Goal: Task Accomplishment & Management: Manage account settings

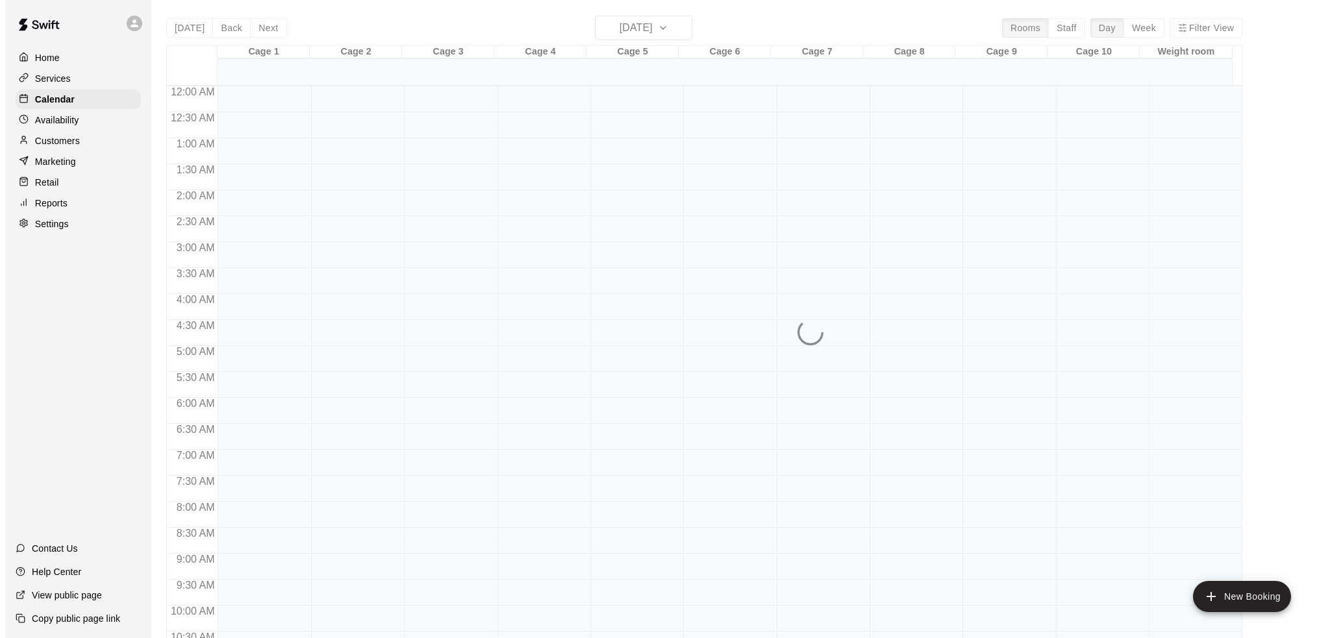
scroll to position [641, 0]
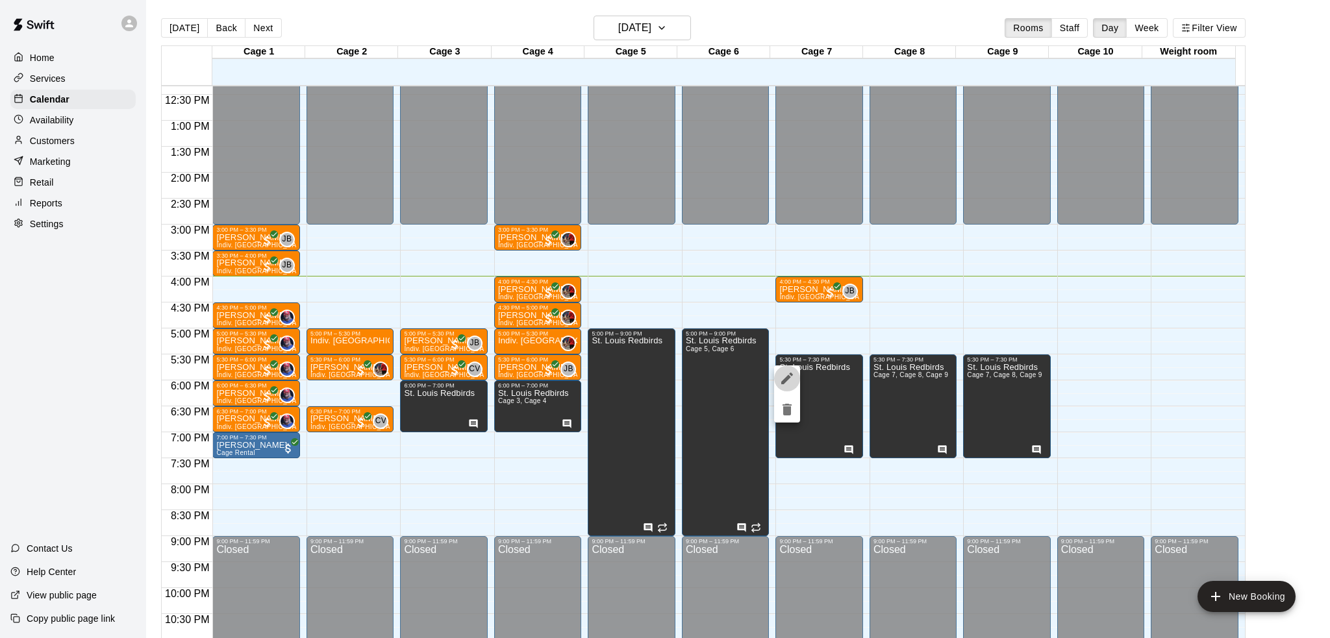
click at [788, 379] on icon "edit" at bounding box center [787, 379] width 12 height 12
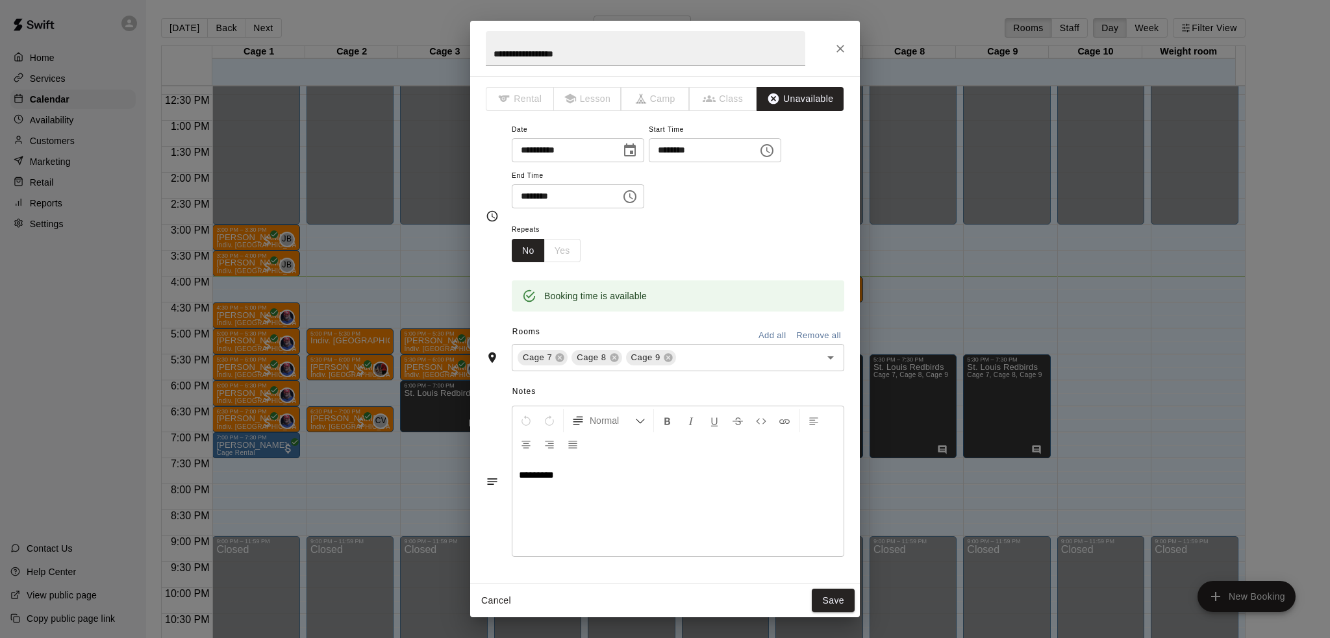
click at [698, 149] on input "********" at bounding box center [699, 150] width 100 height 24
type input "********"
click at [538, 194] on input "********" at bounding box center [562, 196] width 100 height 24
click at [695, 349] on div "Cage 7 Cage 8 Cage 9 ​" at bounding box center [678, 357] width 332 height 27
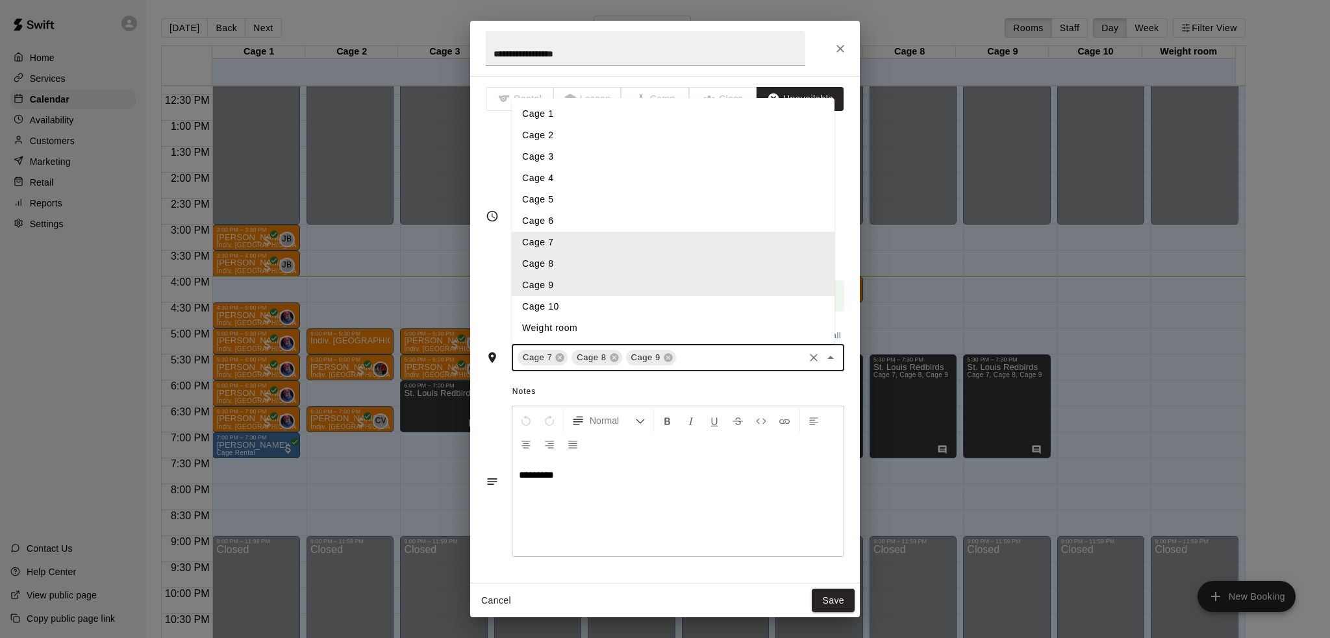
click at [644, 306] on li "Cage 10" at bounding box center [673, 306] width 323 height 21
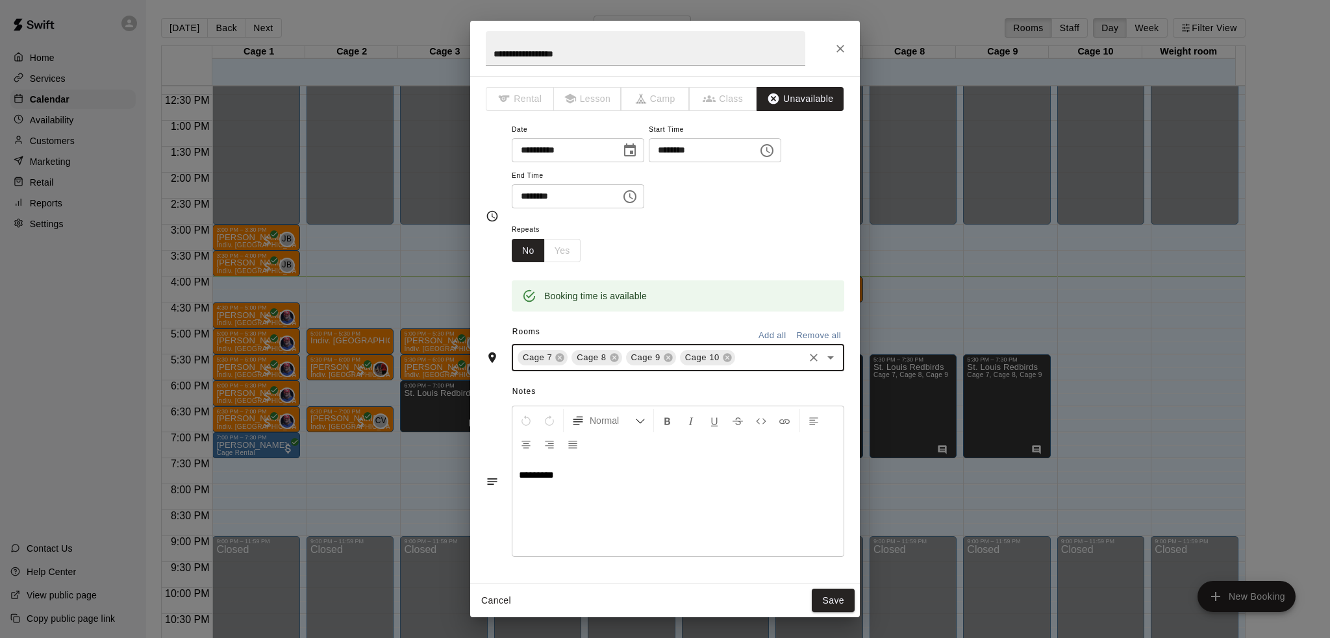
click at [523, 201] on input "********" at bounding box center [562, 196] width 100 height 24
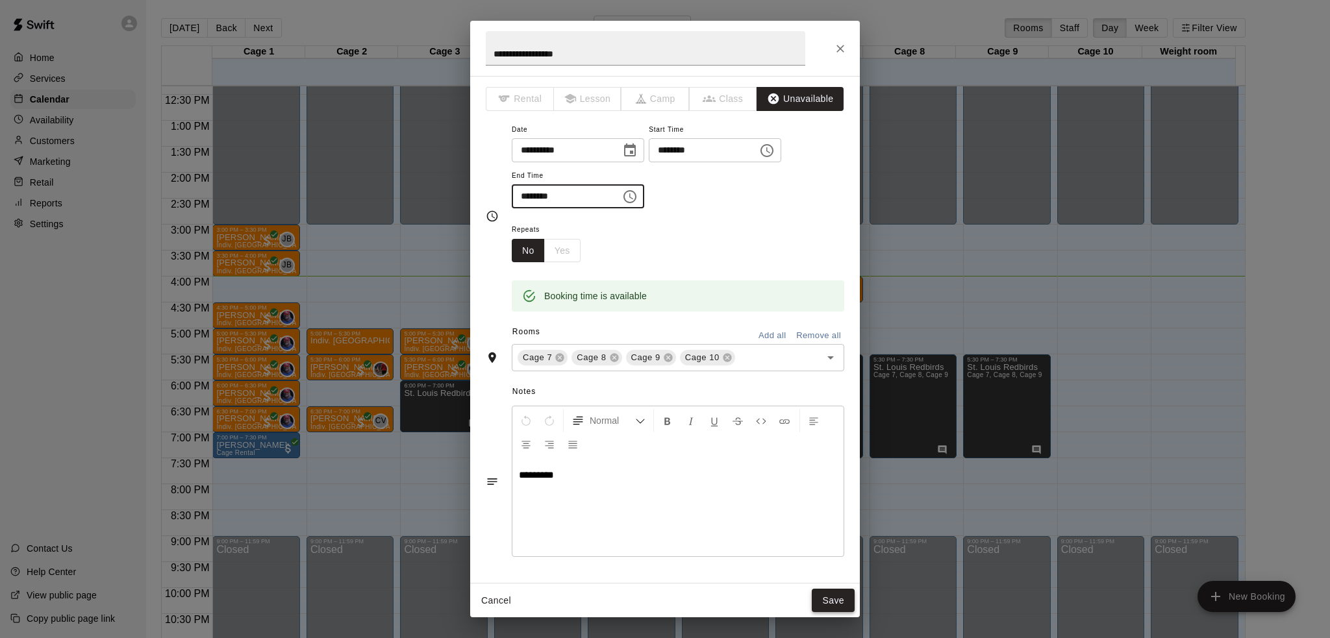
type input "********"
click at [824, 600] on button "Save" at bounding box center [832, 601] width 43 height 24
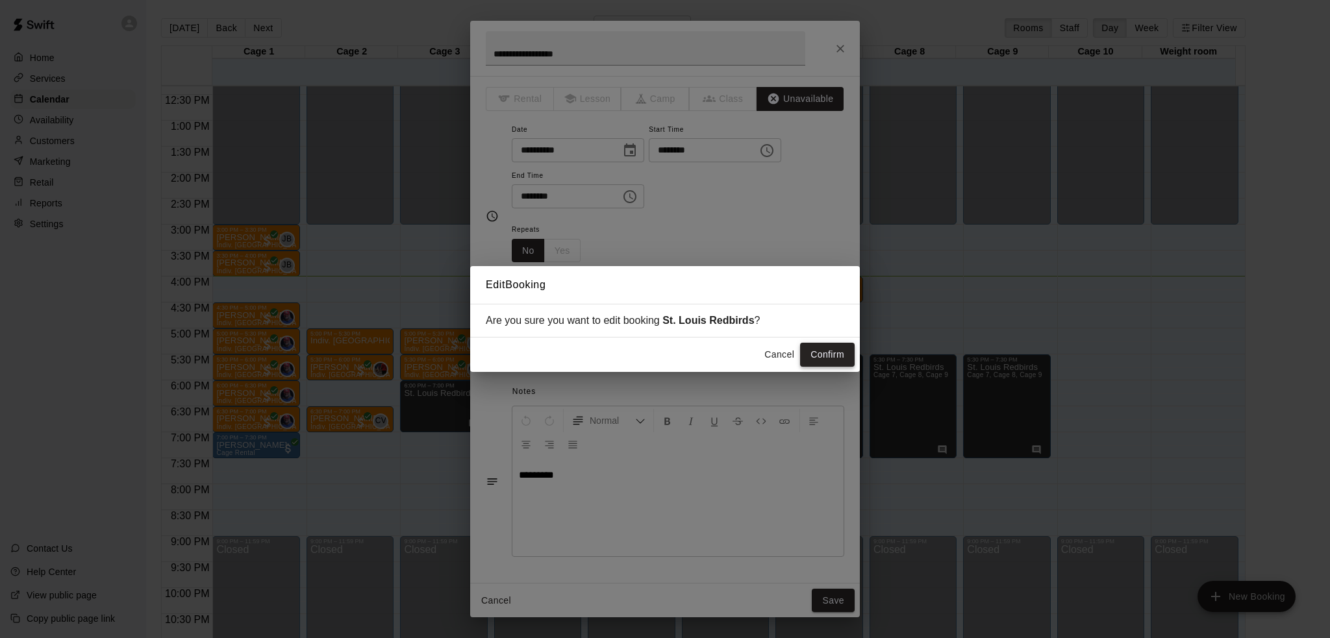
click at [839, 354] on button "Confirm" at bounding box center [827, 355] width 55 height 24
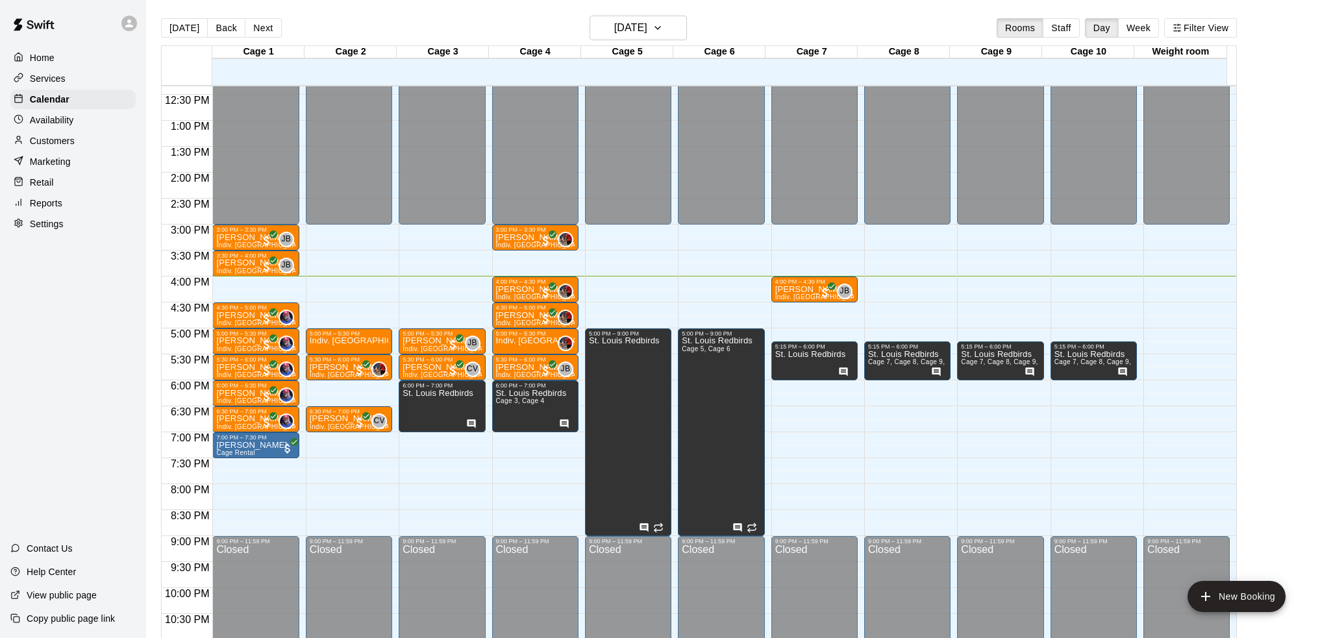
click at [826, 413] on div "12:00 AM – 3:00 PM Closed 4:00 PM – 4:30 PM [PERSON_NAME] Indiv. Lesson JB 0 5:…" at bounding box center [814, 69] width 86 height 1246
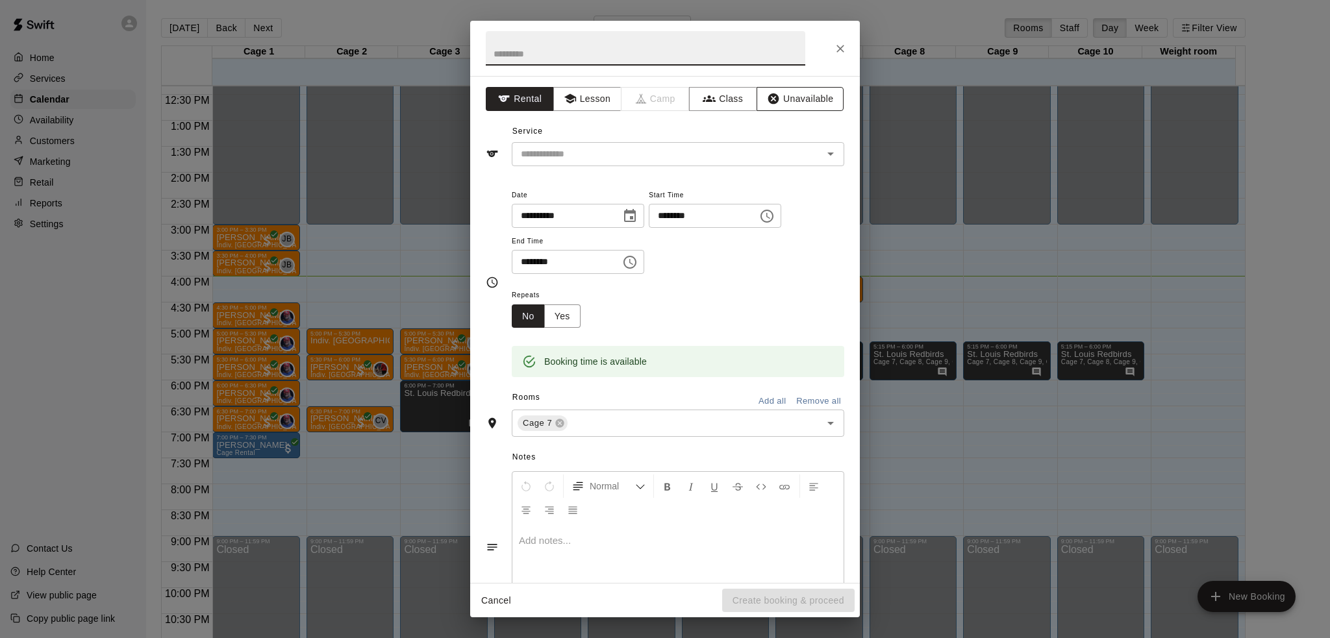
click at [829, 108] on button "Unavailable" at bounding box center [799, 99] width 87 height 24
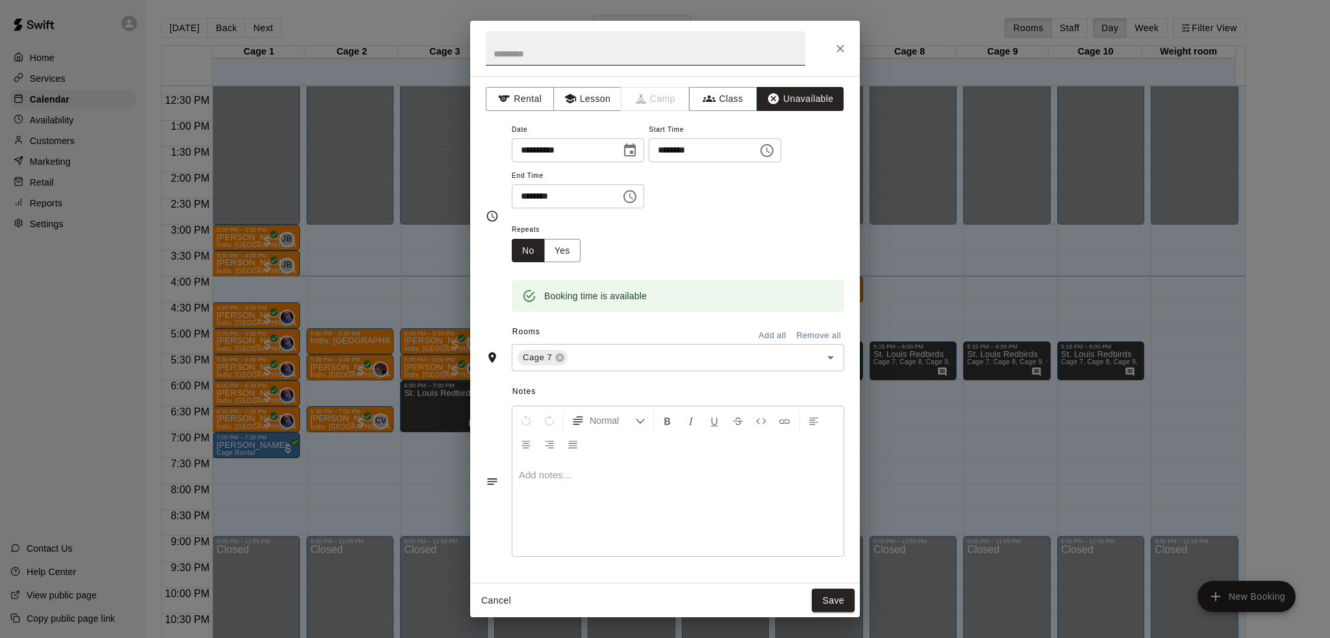
click at [707, 55] on input "text" at bounding box center [645, 48] width 319 height 34
type input "**********"
click at [588, 363] on input "text" at bounding box center [685, 358] width 232 height 16
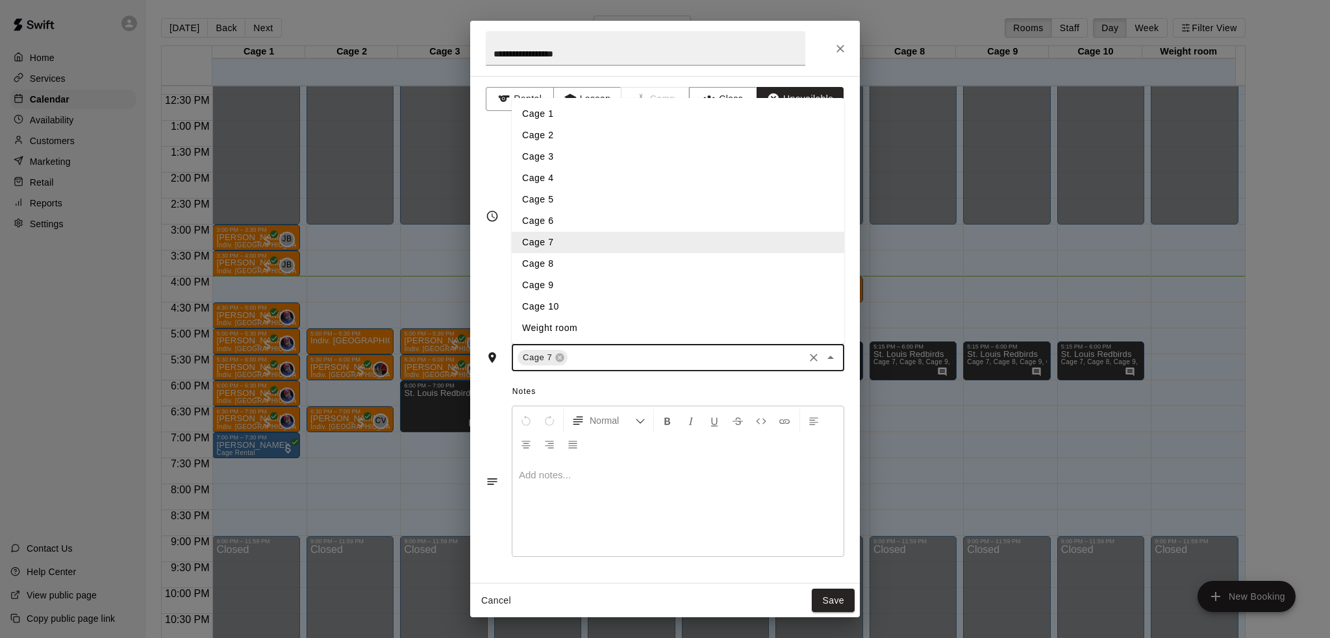
click at [586, 267] on li "Cage 8" at bounding box center [678, 263] width 332 height 21
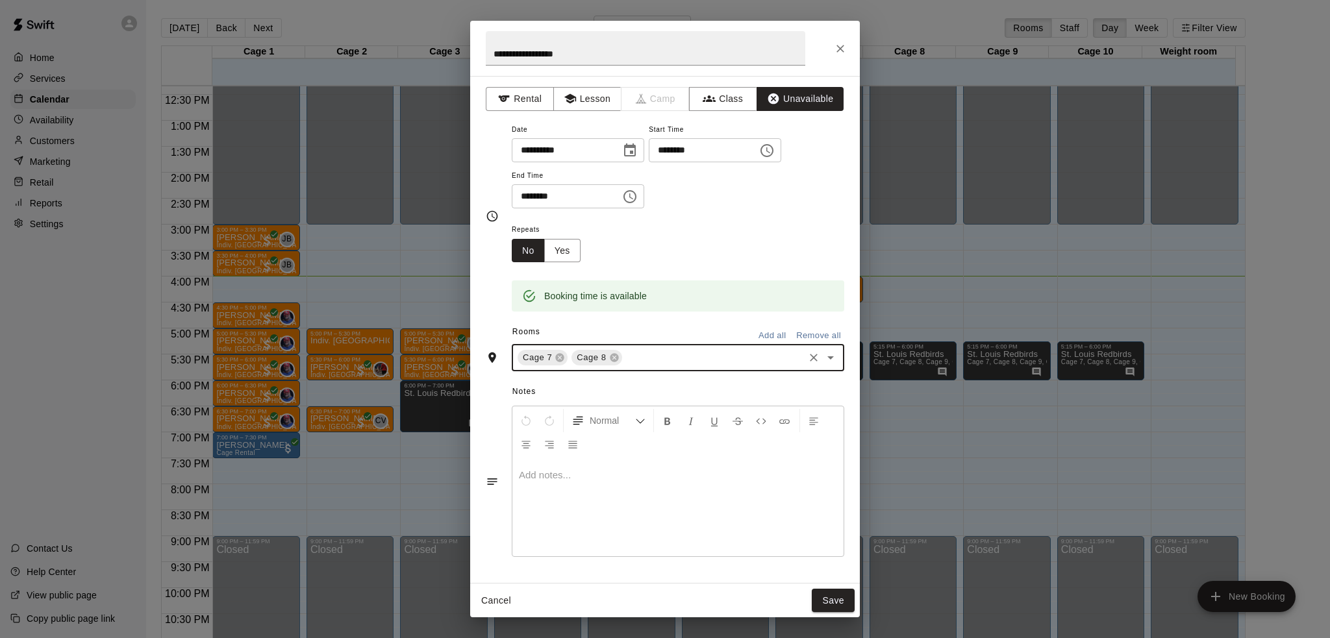
click at [658, 353] on input "text" at bounding box center [713, 358] width 178 height 16
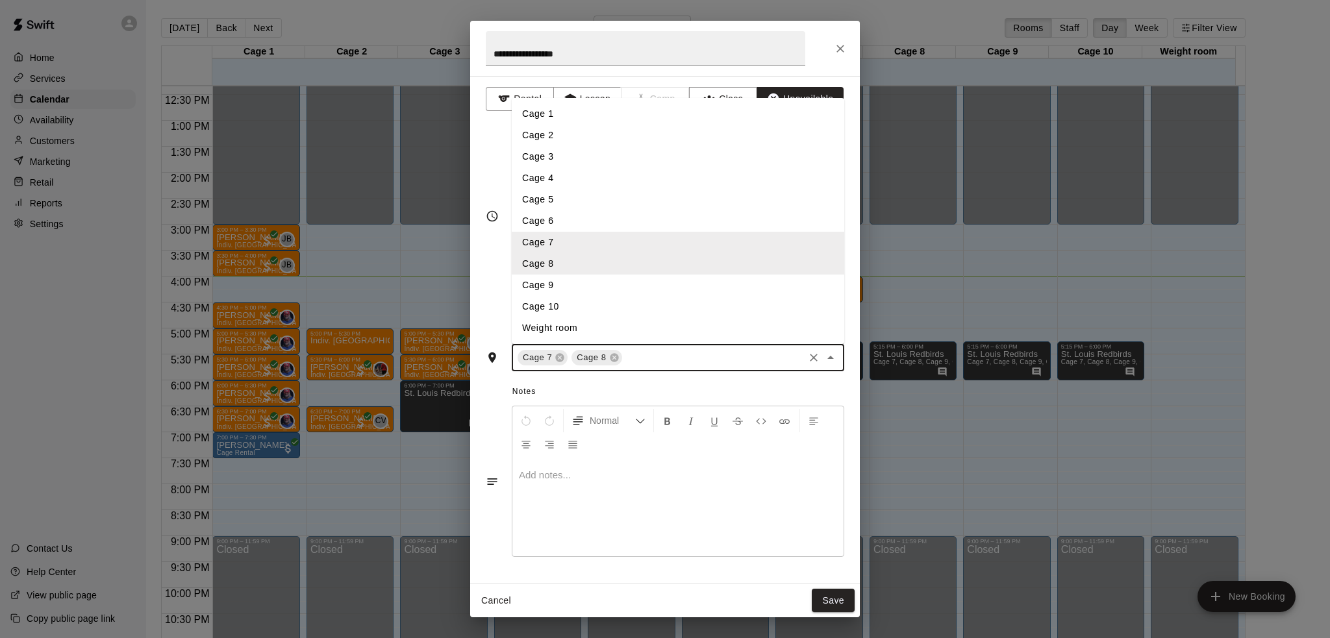
click at [619, 288] on li "Cage 9" at bounding box center [678, 285] width 332 height 21
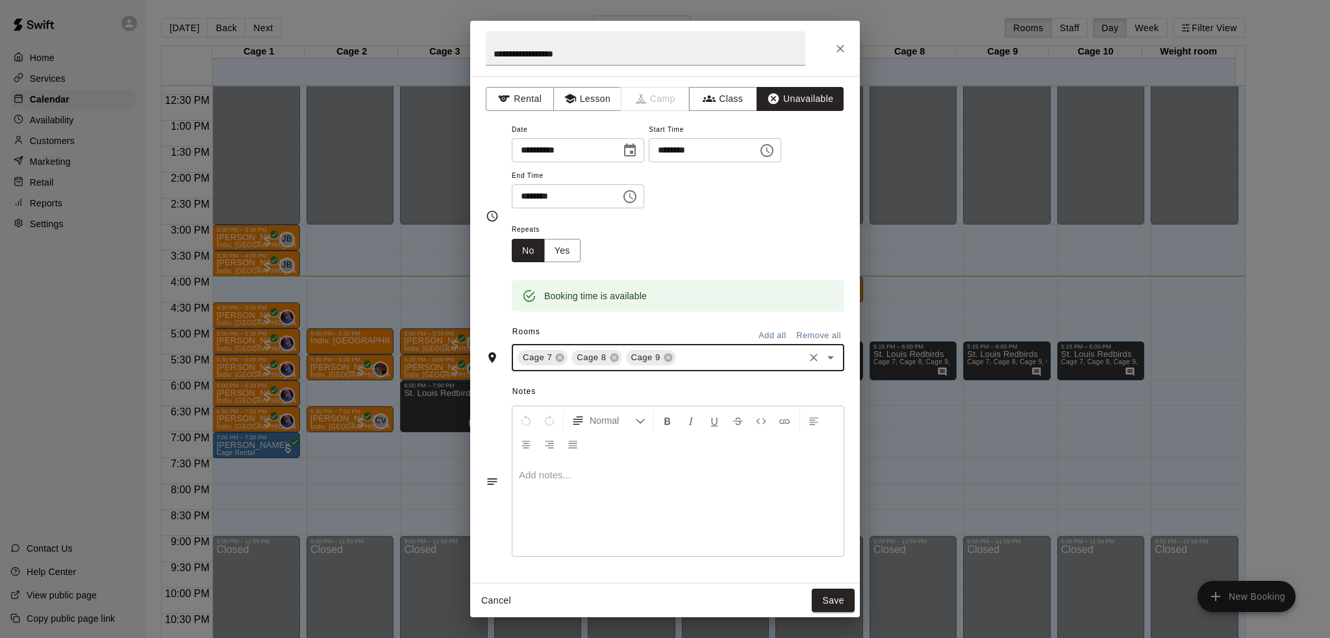
click at [695, 358] on input "text" at bounding box center [740, 358] width 124 height 16
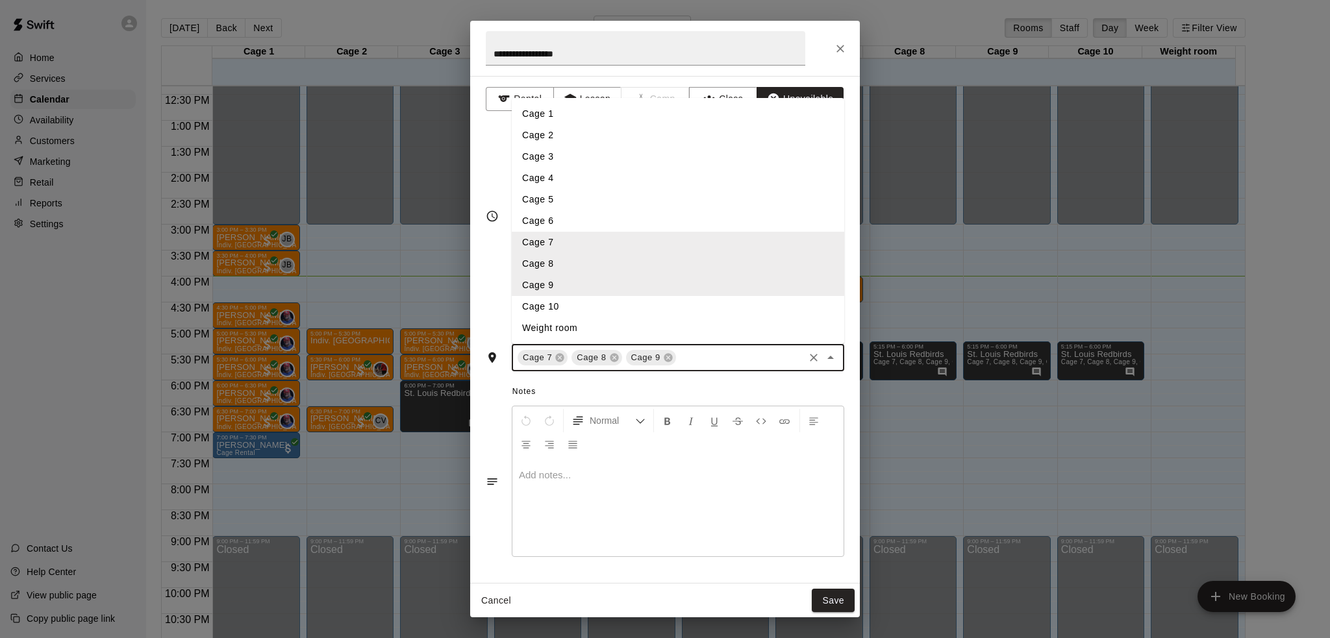
click at [630, 311] on li "Cage 10" at bounding box center [678, 306] width 332 height 21
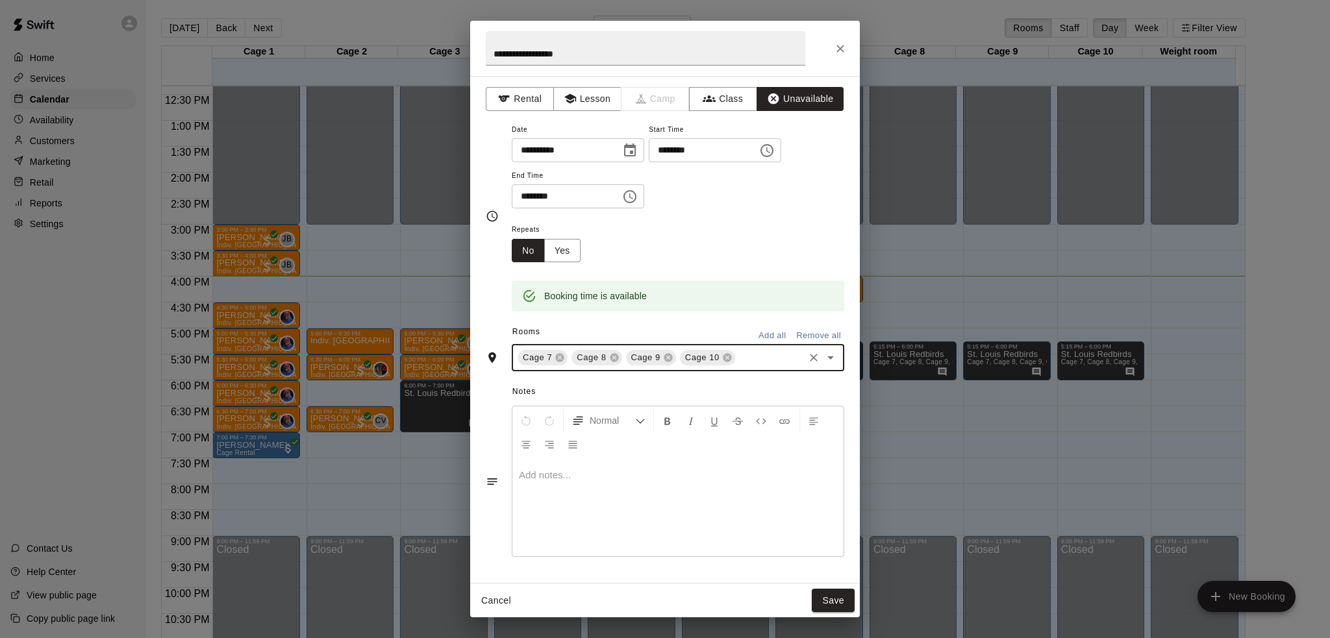
click at [680, 491] on div at bounding box center [677, 507] width 331 height 97
click at [538, 196] on input "********" at bounding box center [562, 196] width 100 height 24
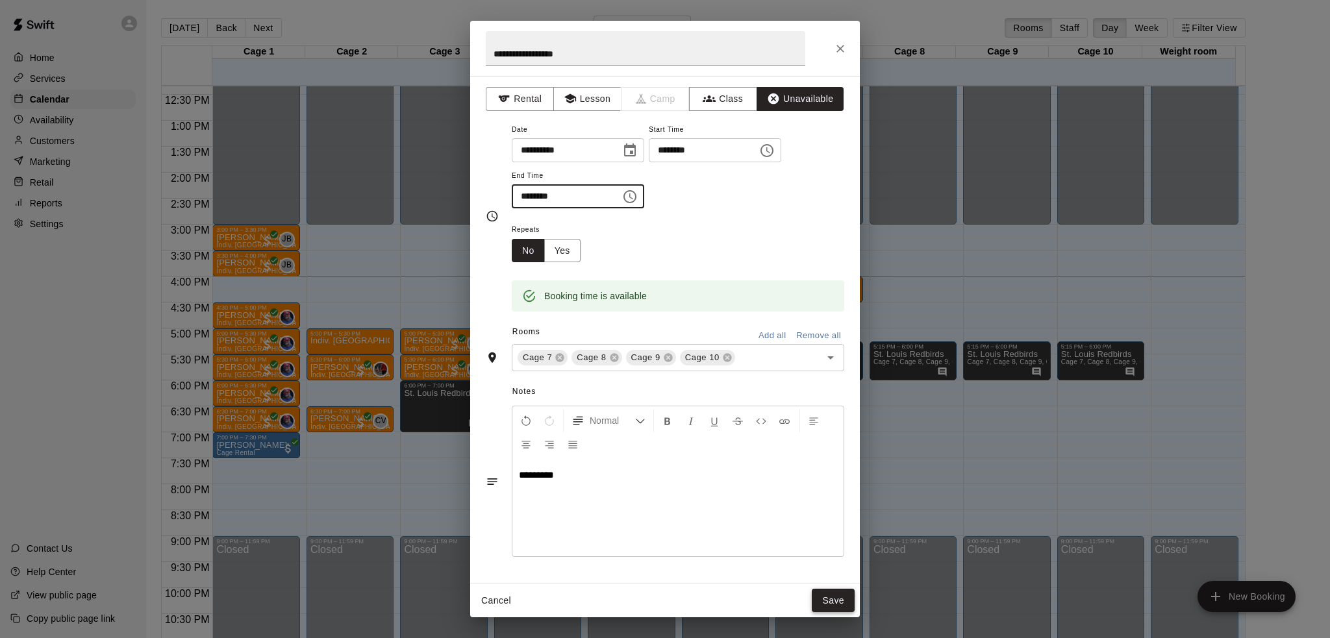
type input "********"
click at [829, 601] on button "Save" at bounding box center [832, 601] width 43 height 24
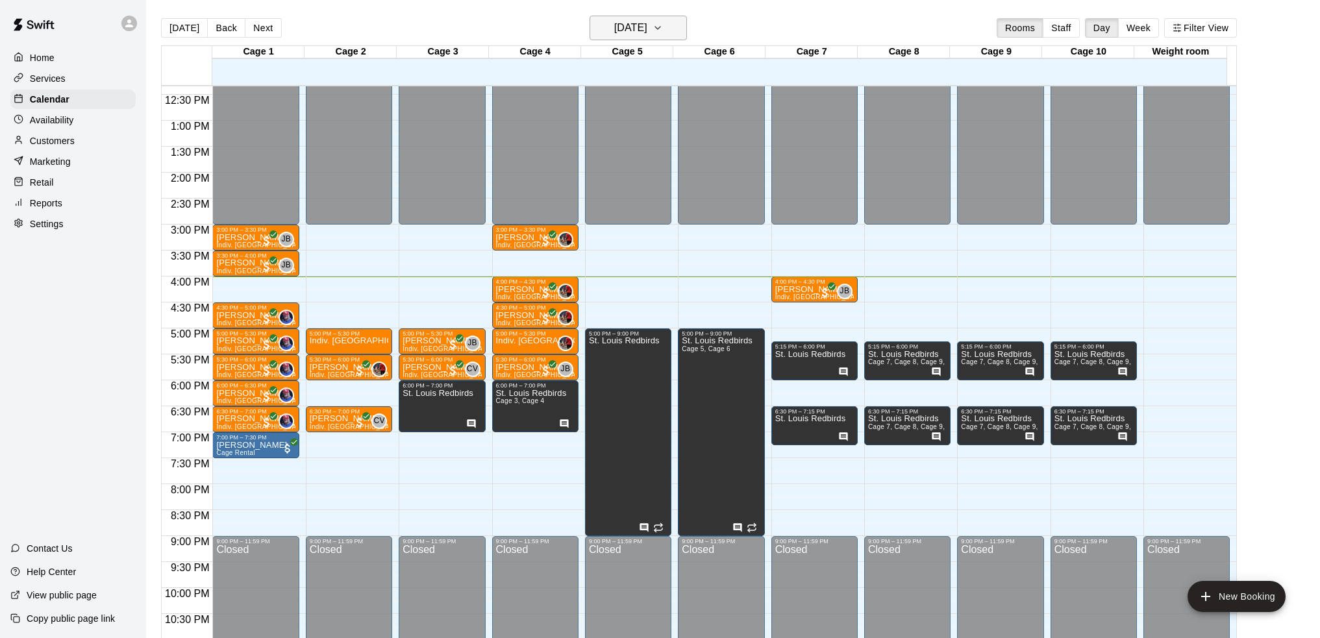
click at [647, 19] on h6 "[DATE]" at bounding box center [630, 28] width 33 height 18
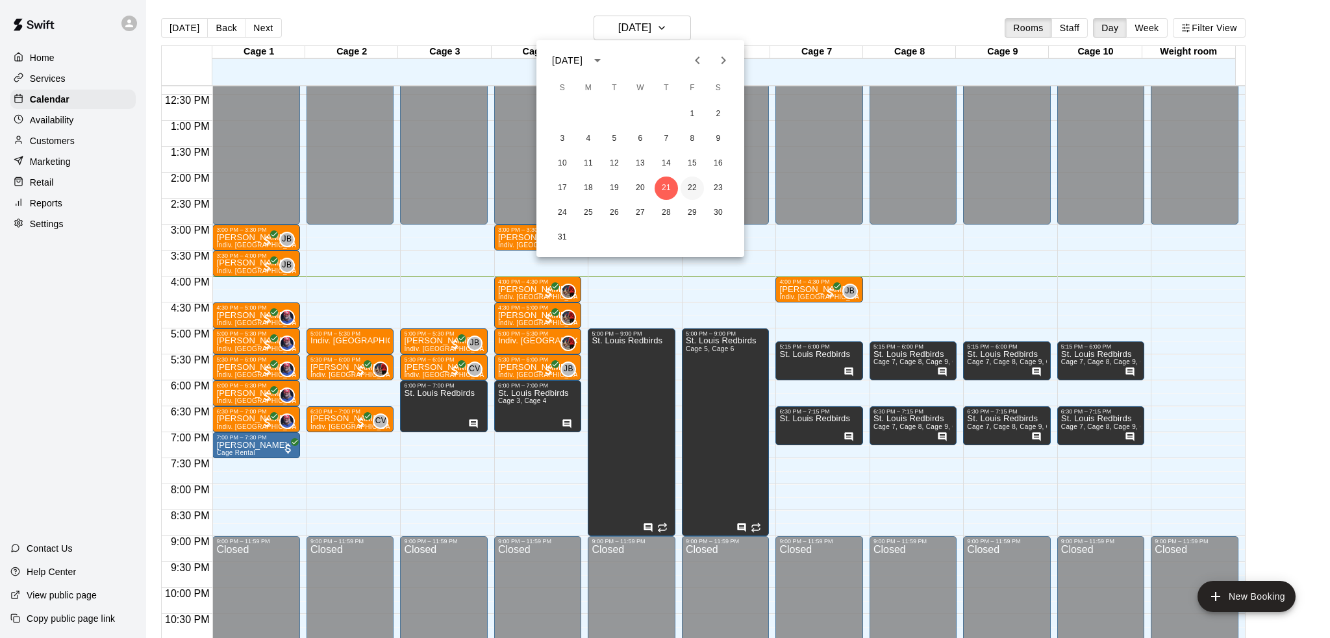
click at [695, 184] on button "22" at bounding box center [691, 188] width 23 height 23
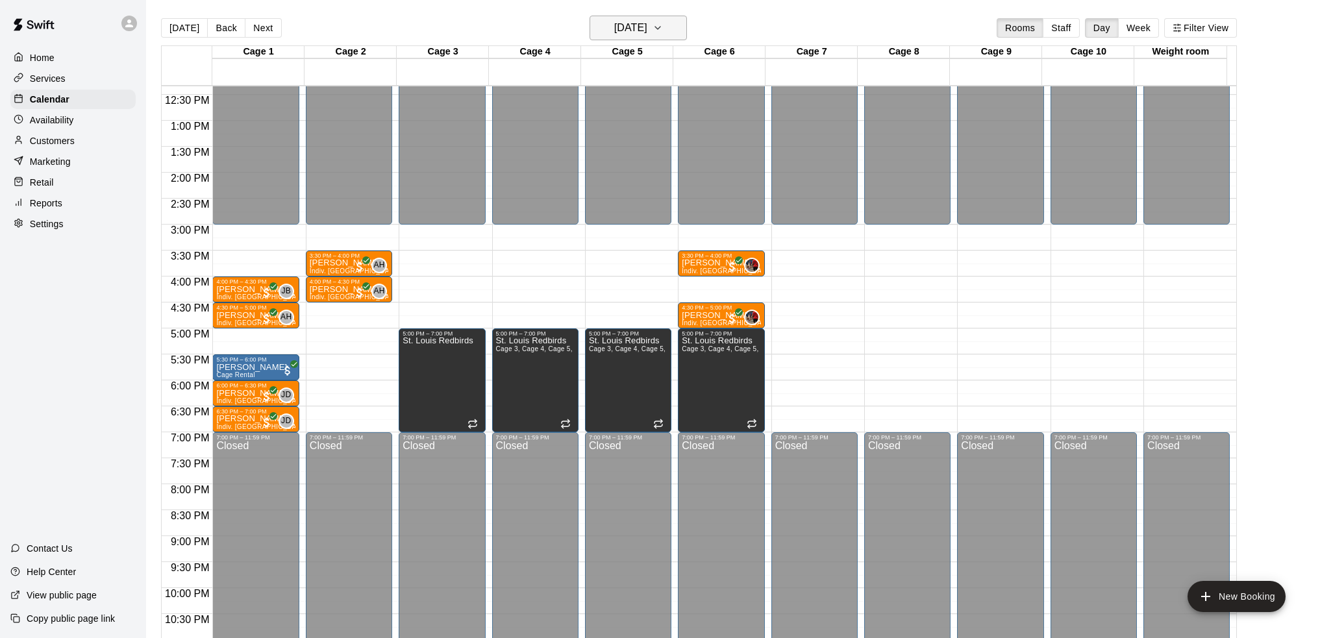
click at [667, 27] on button "[DATE]" at bounding box center [637, 28] width 97 height 25
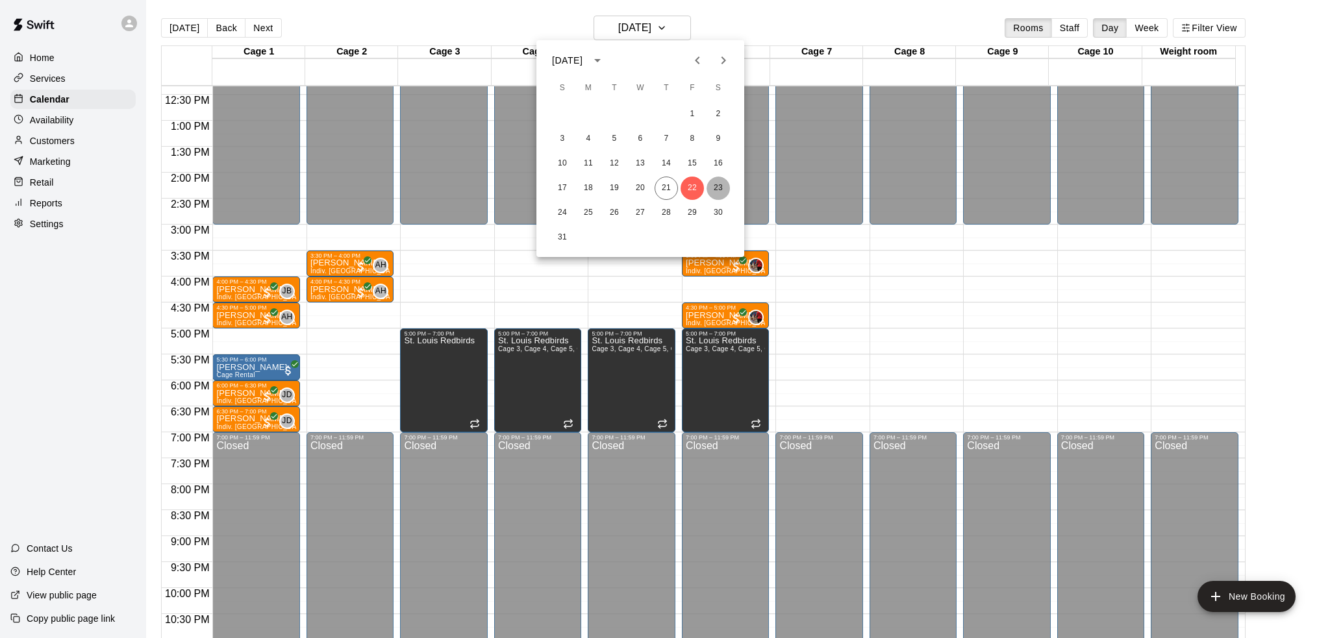
click at [716, 184] on button "23" at bounding box center [717, 188] width 23 height 23
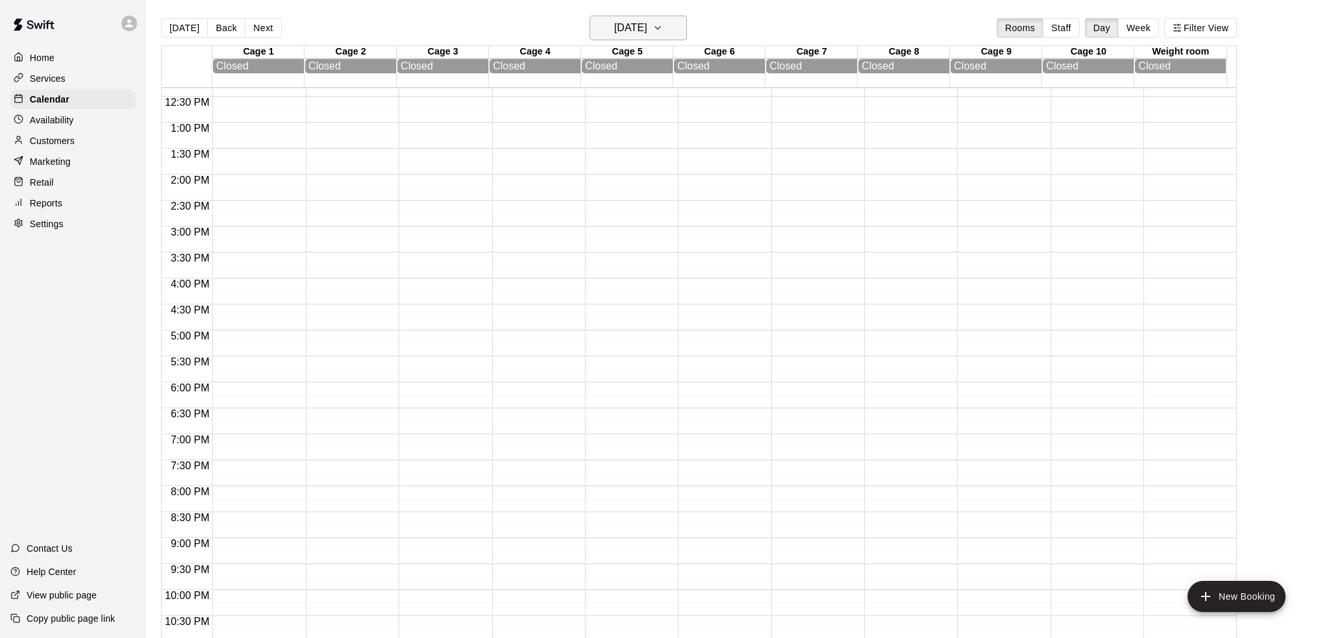
click at [647, 31] on h6 "[DATE]" at bounding box center [630, 28] width 33 height 18
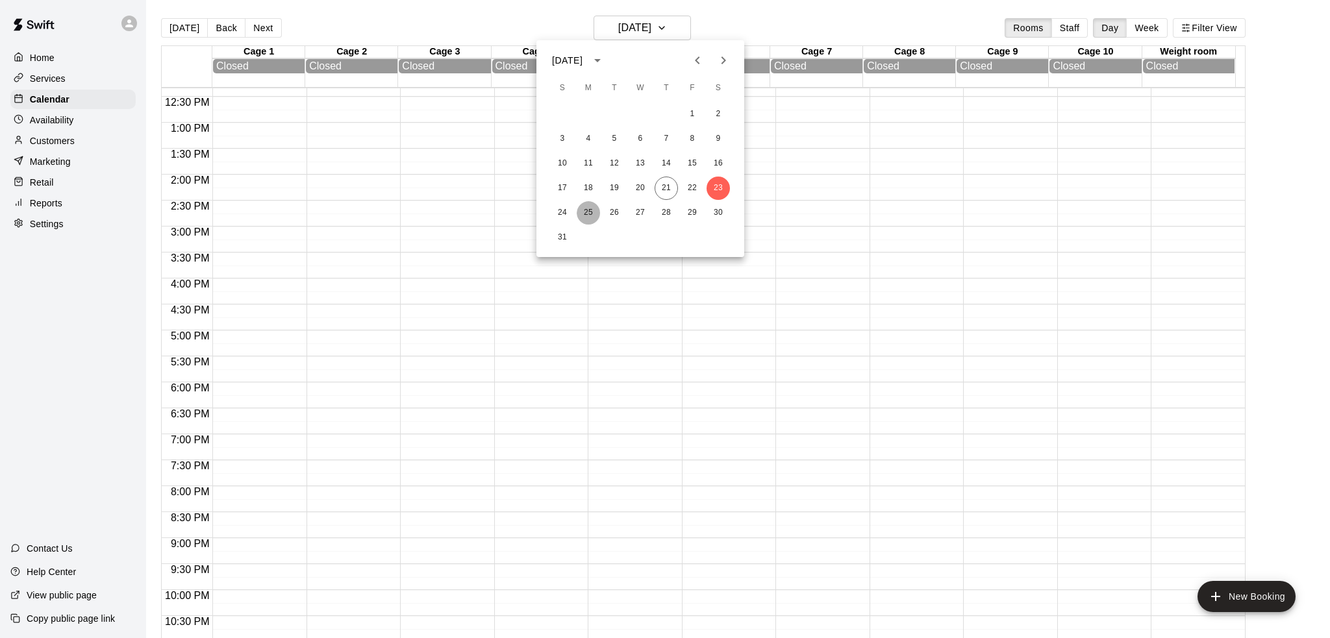
click at [578, 210] on button "25" at bounding box center [587, 212] width 23 height 23
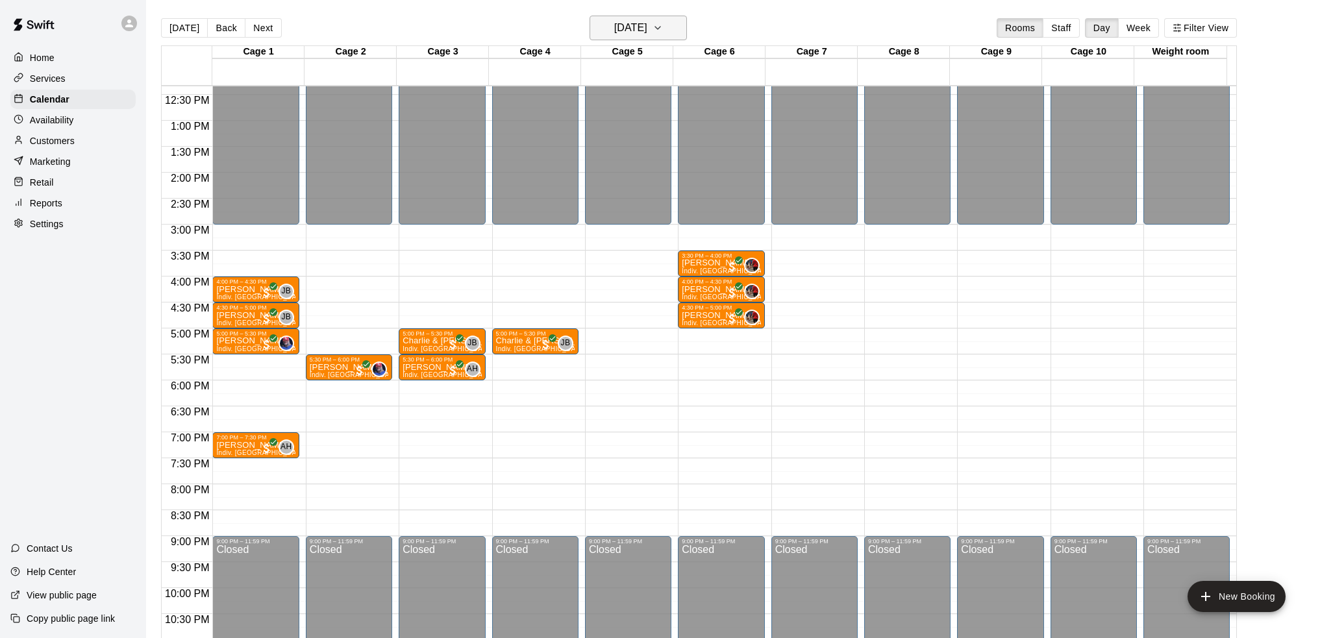
click at [633, 29] on h6 "[DATE]" at bounding box center [630, 28] width 33 height 18
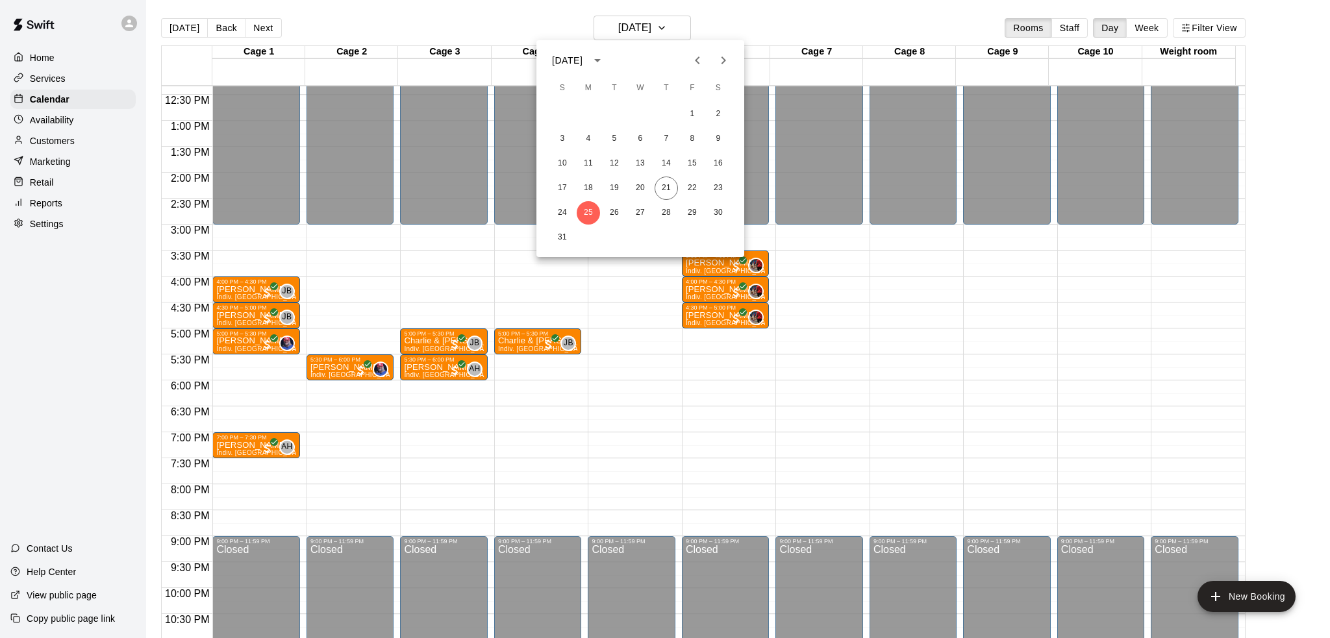
click at [60, 364] on div at bounding box center [665, 319] width 1330 height 638
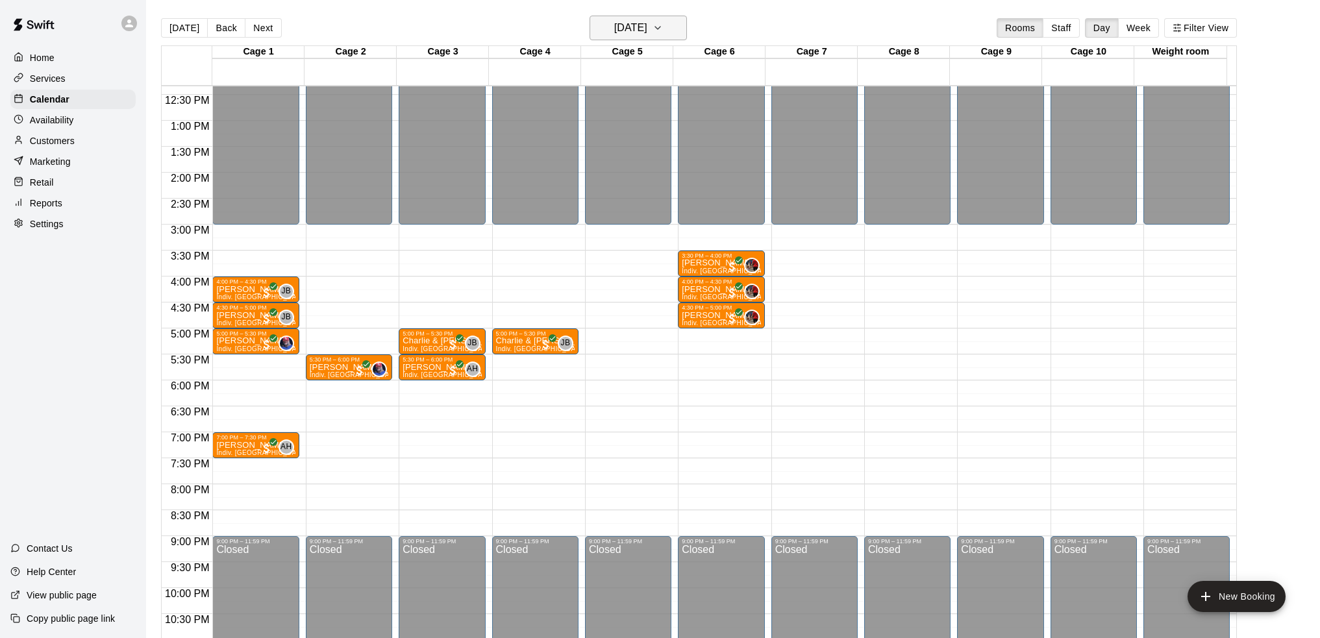
click at [670, 27] on button "[DATE]" at bounding box center [637, 28] width 97 height 25
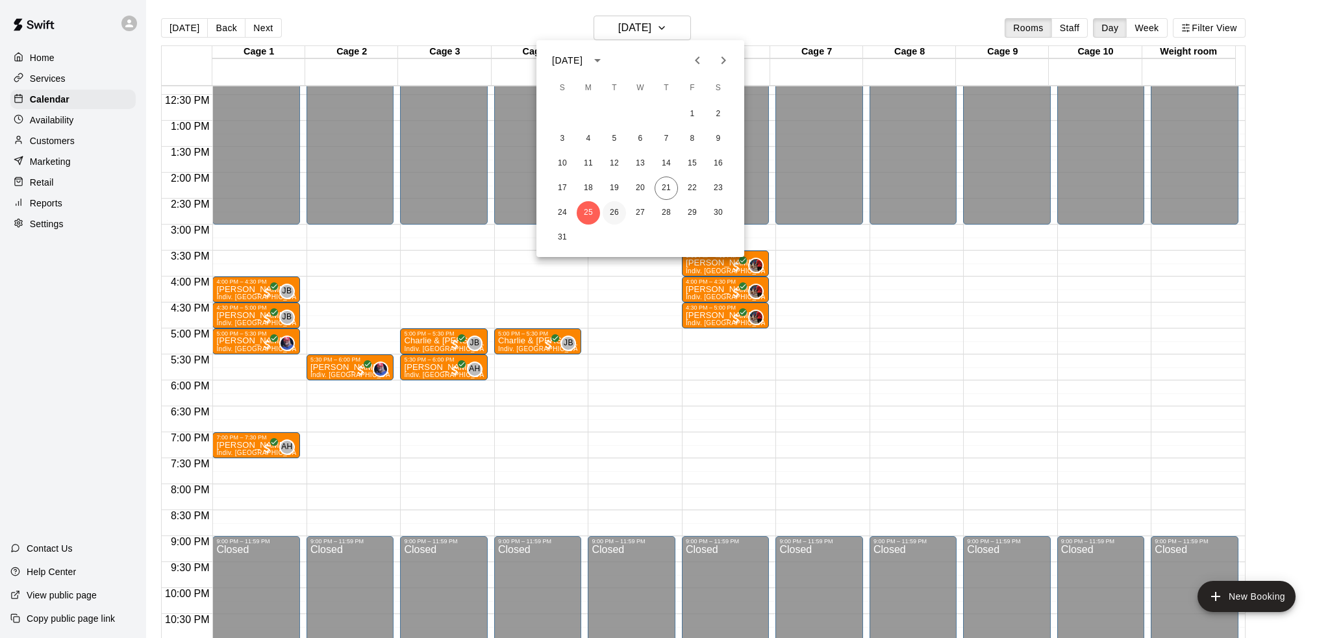
click at [614, 212] on button "26" at bounding box center [613, 212] width 23 height 23
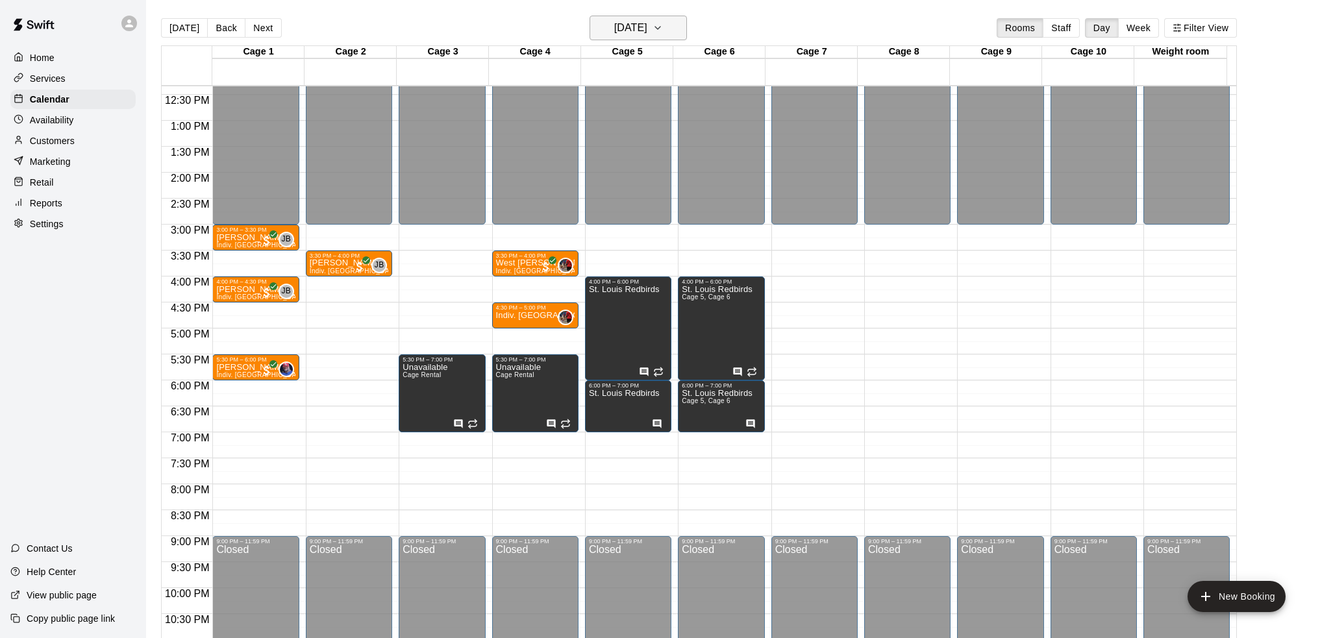
click at [654, 39] on button "[DATE]" at bounding box center [637, 28] width 97 height 25
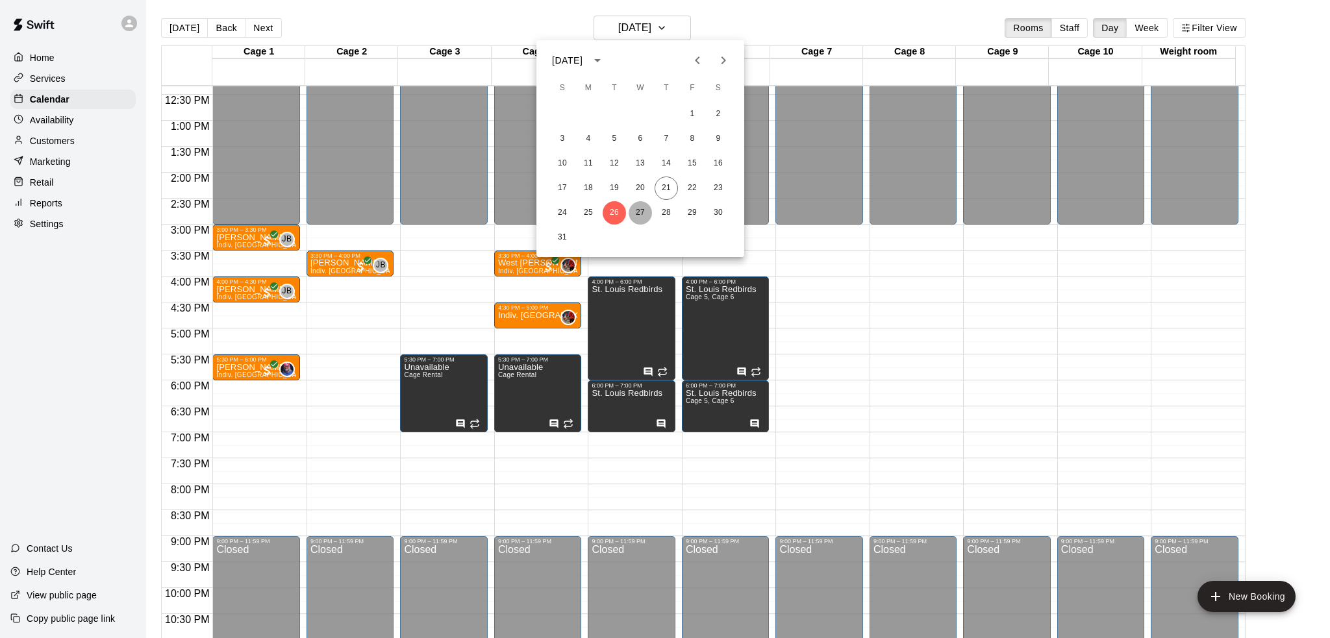
click at [636, 210] on button "27" at bounding box center [639, 212] width 23 height 23
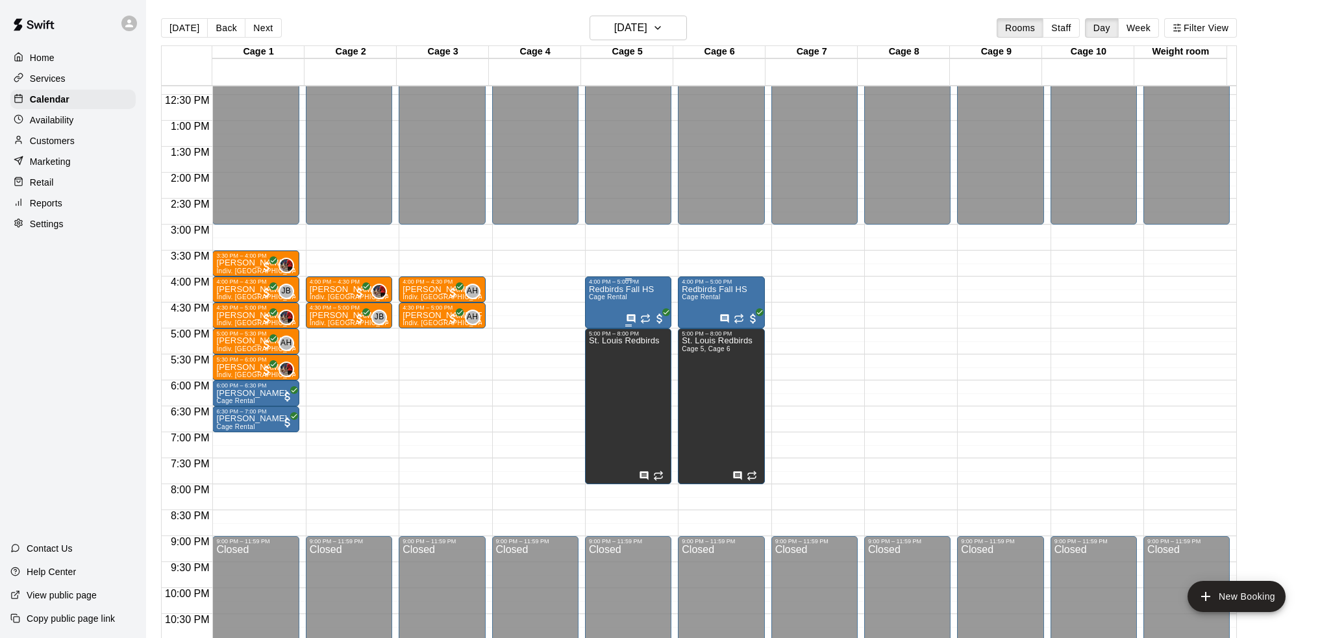
click at [645, 290] on p "Redbirds Fall HS" at bounding box center [621, 290] width 65 height 0
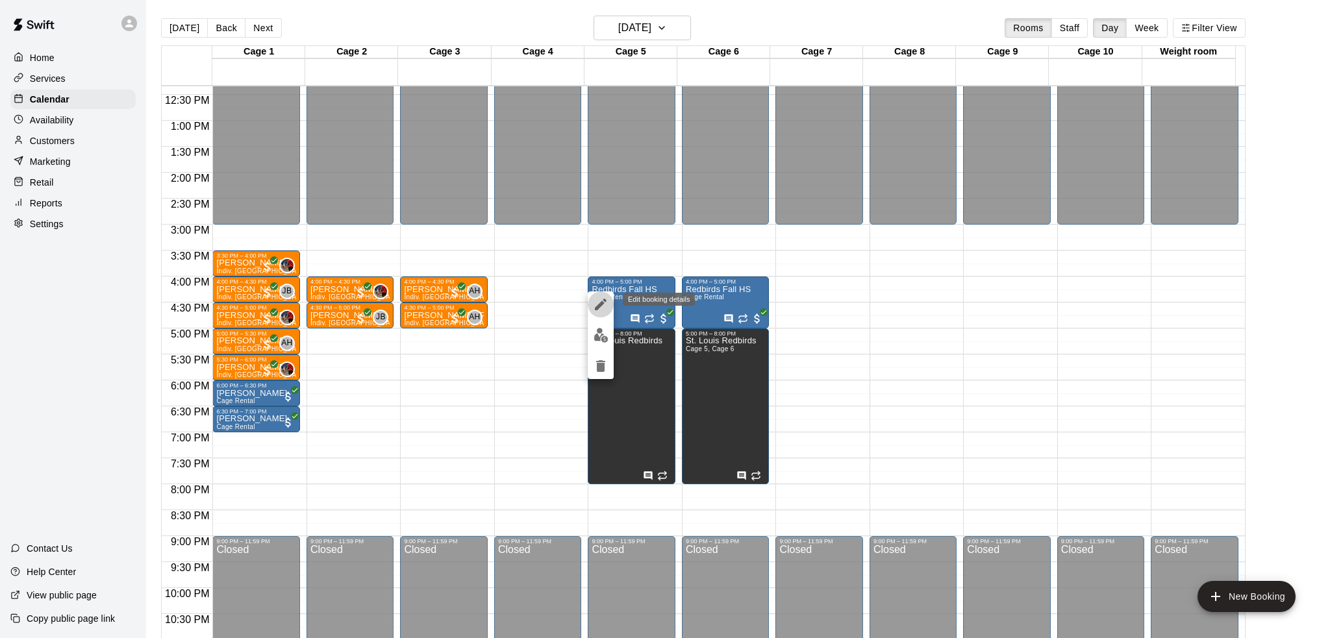
click at [604, 305] on icon "edit" at bounding box center [601, 305] width 16 height 16
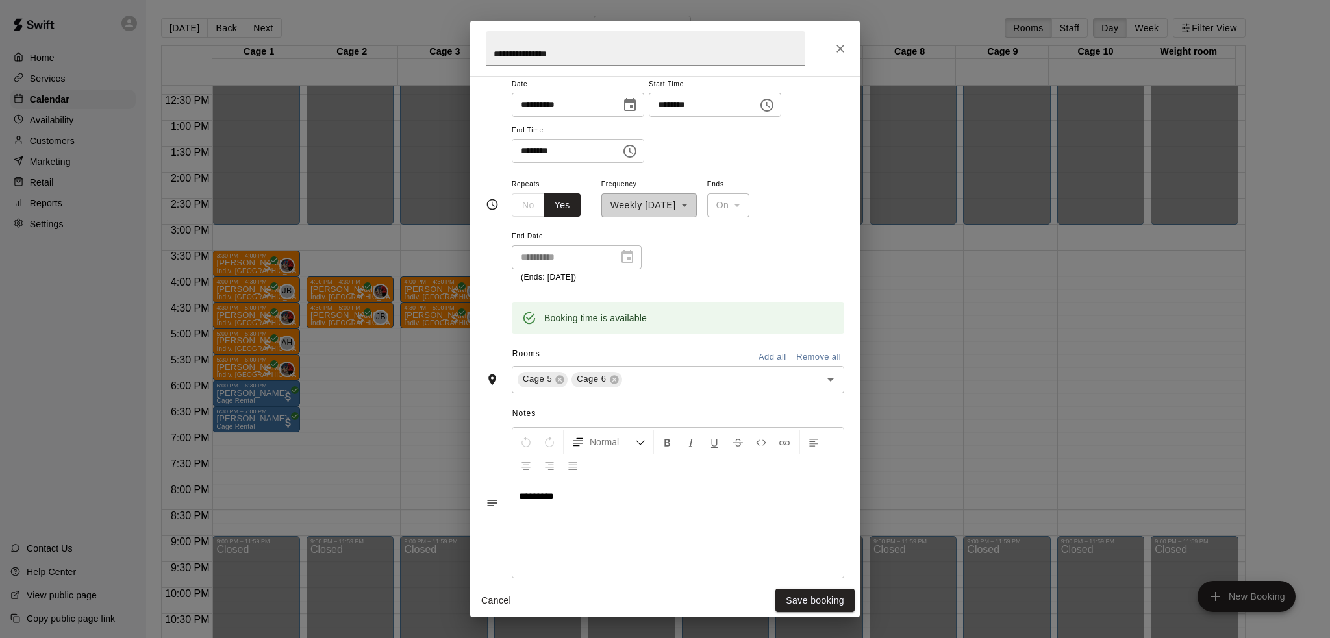
scroll to position [0, 0]
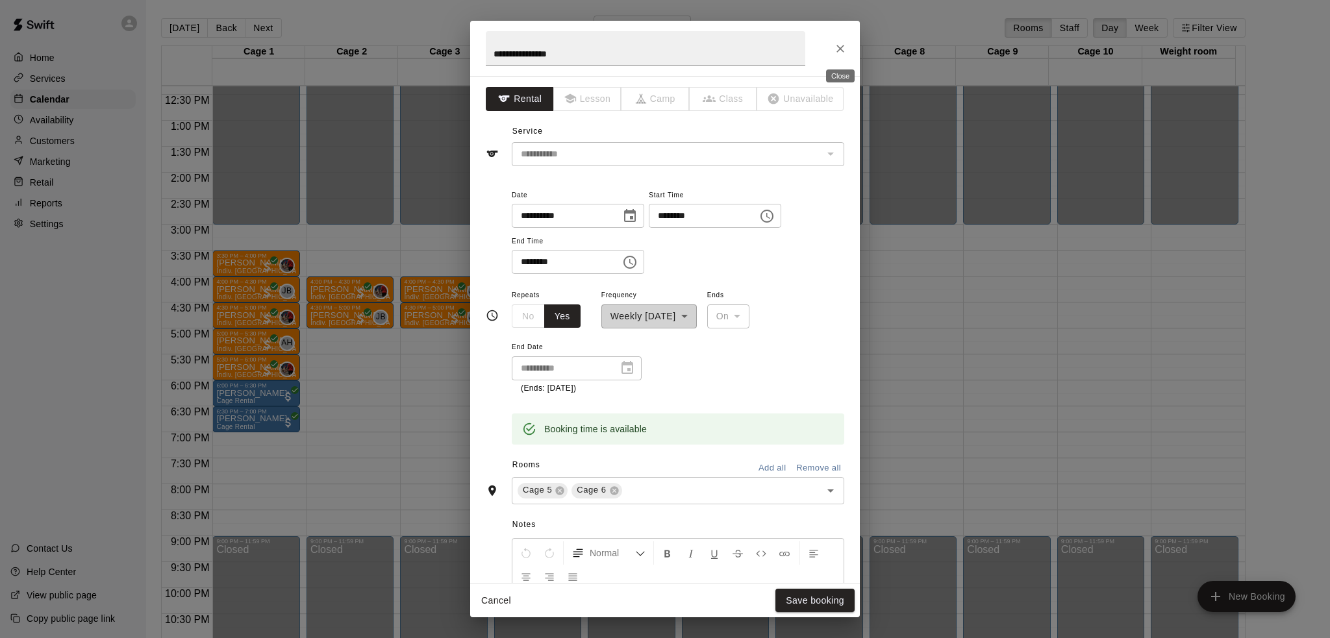
click at [844, 43] on icon "Close" at bounding box center [840, 48] width 13 height 13
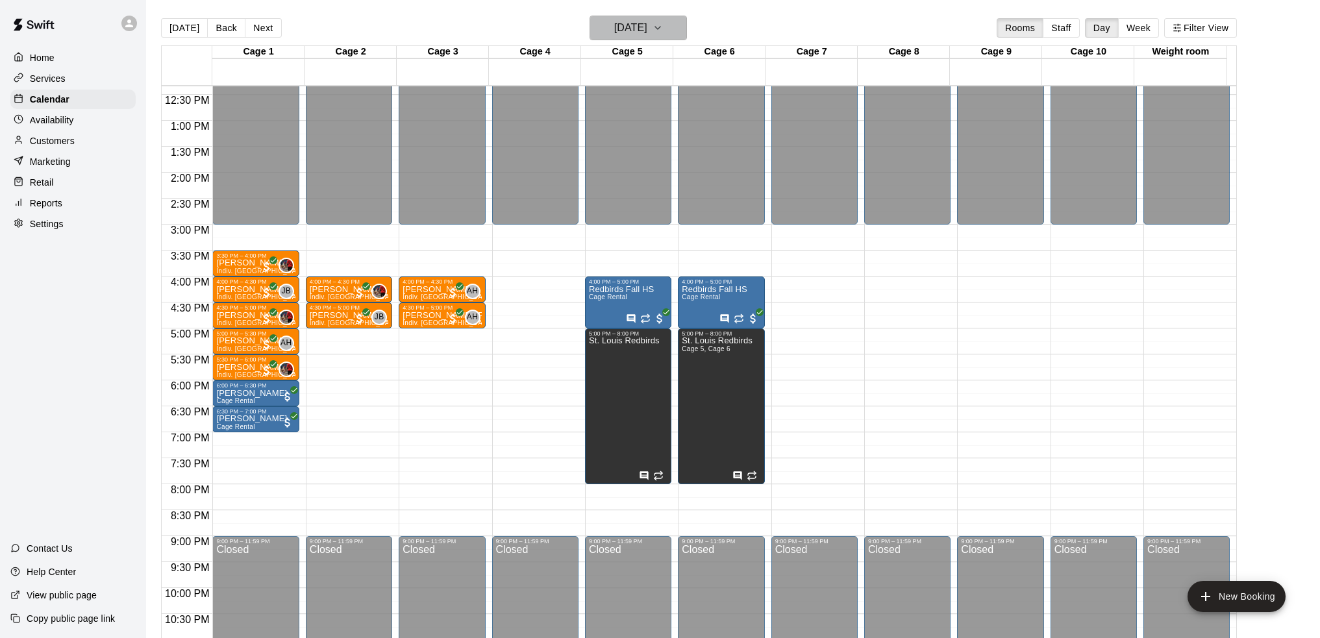
click at [647, 29] on h6 "[DATE]" at bounding box center [630, 28] width 33 height 18
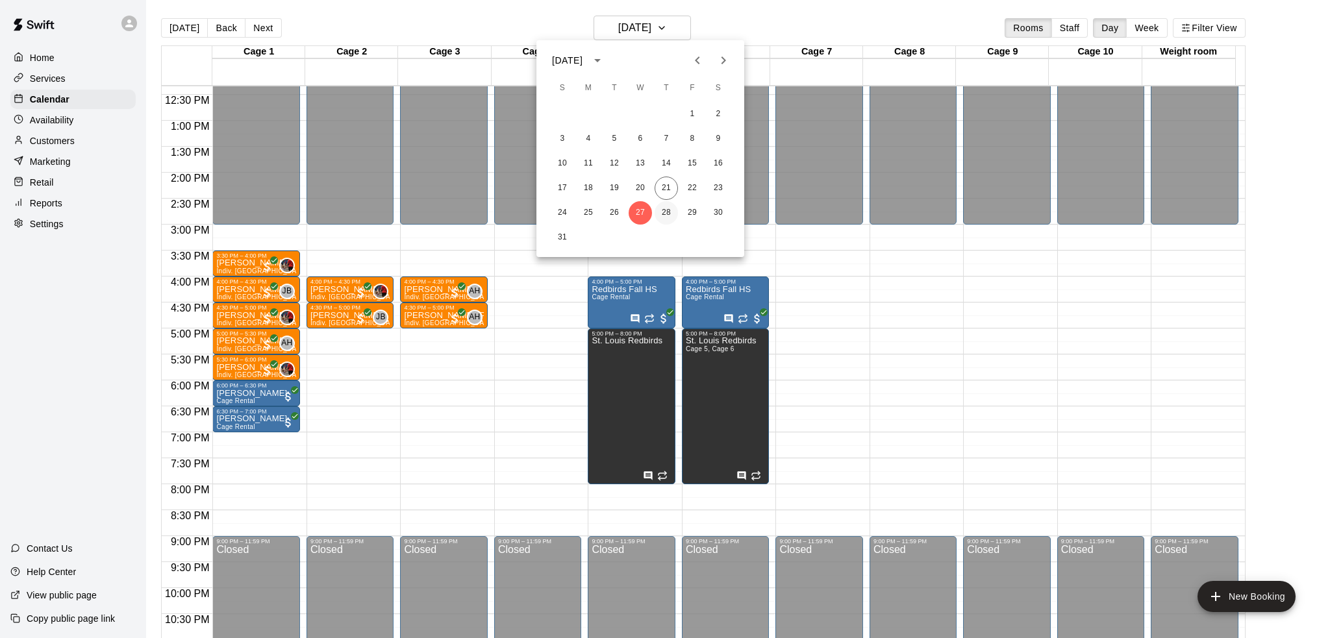
click at [663, 210] on button "28" at bounding box center [665, 212] width 23 height 23
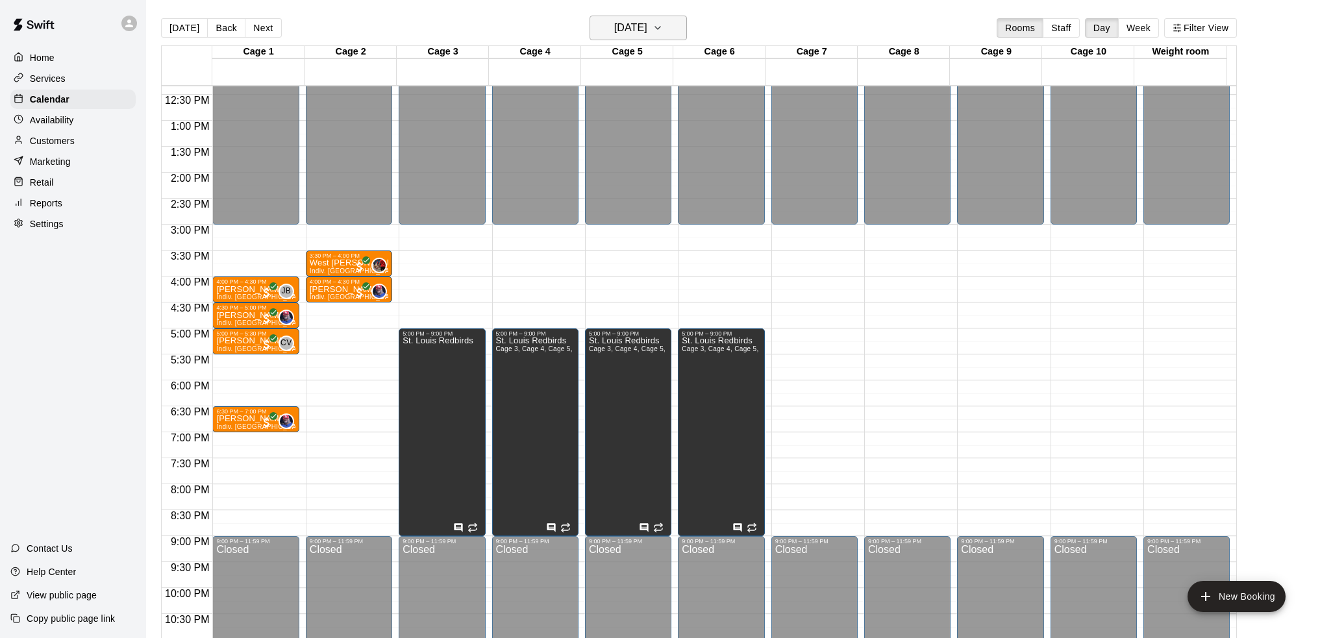
click at [647, 25] on h6 "[DATE]" at bounding box center [630, 28] width 33 height 18
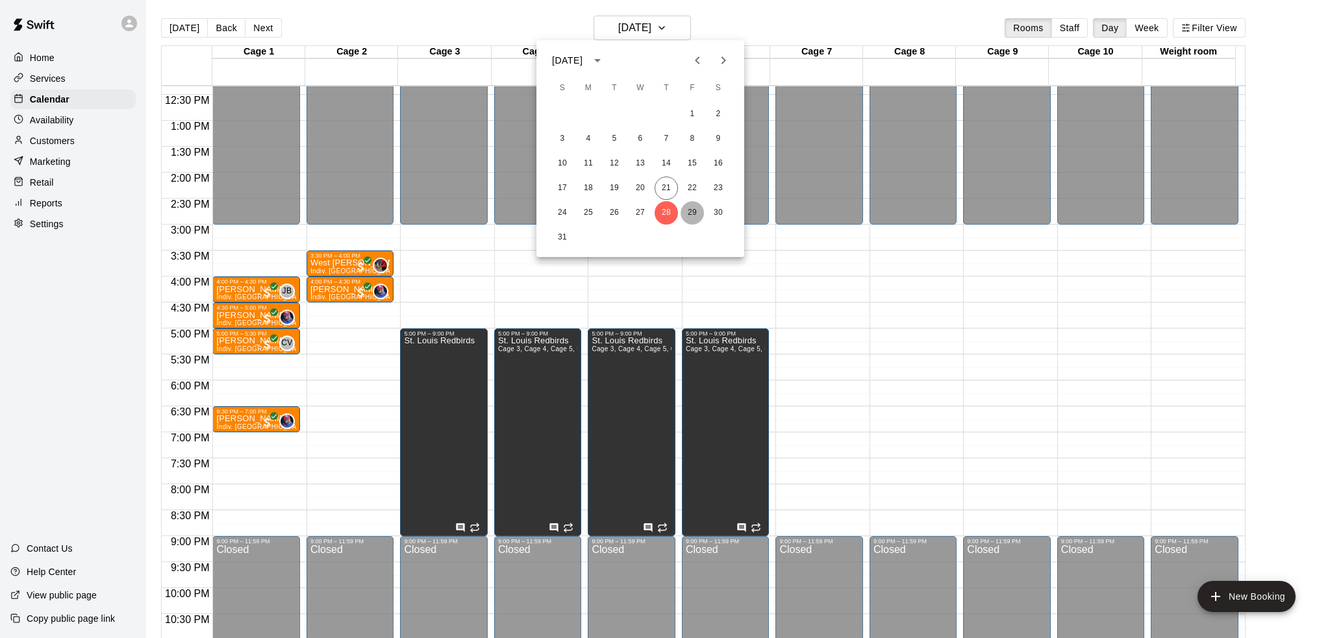
click at [688, 209] on button "29" at bounding box center [691, 212] width 23 height 23
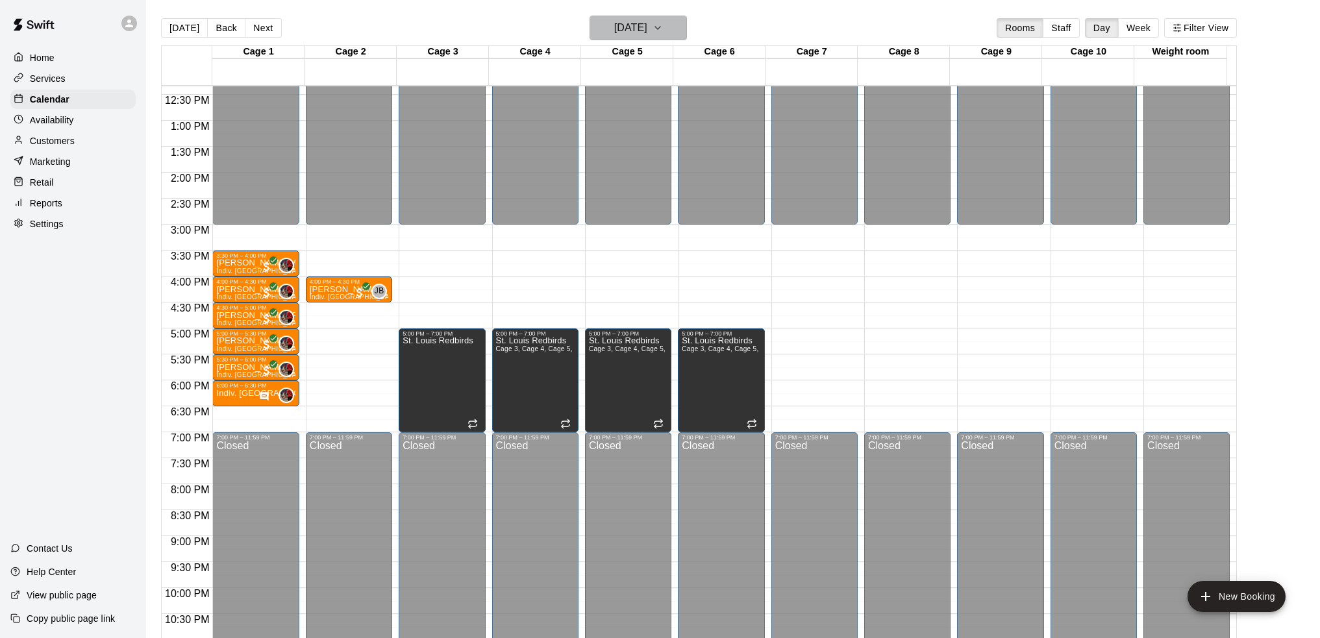
click at [647, 29] on h6 "[DATE]" at bounding box center [630, 28] width 33 height 18
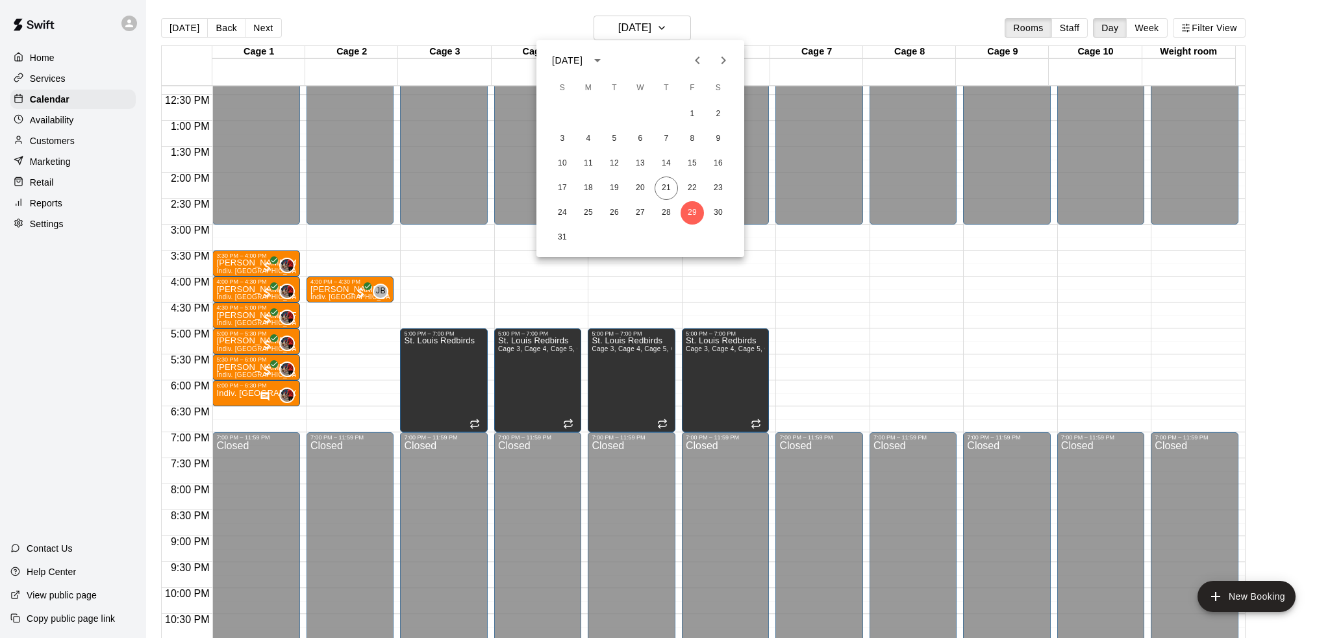
click at [723, 62] on icon "Next month" at bounding box center [723, 60] width 5 height 8
click at [591, 115] on button "1" at bounding box center [587, 114] width 23 height 23
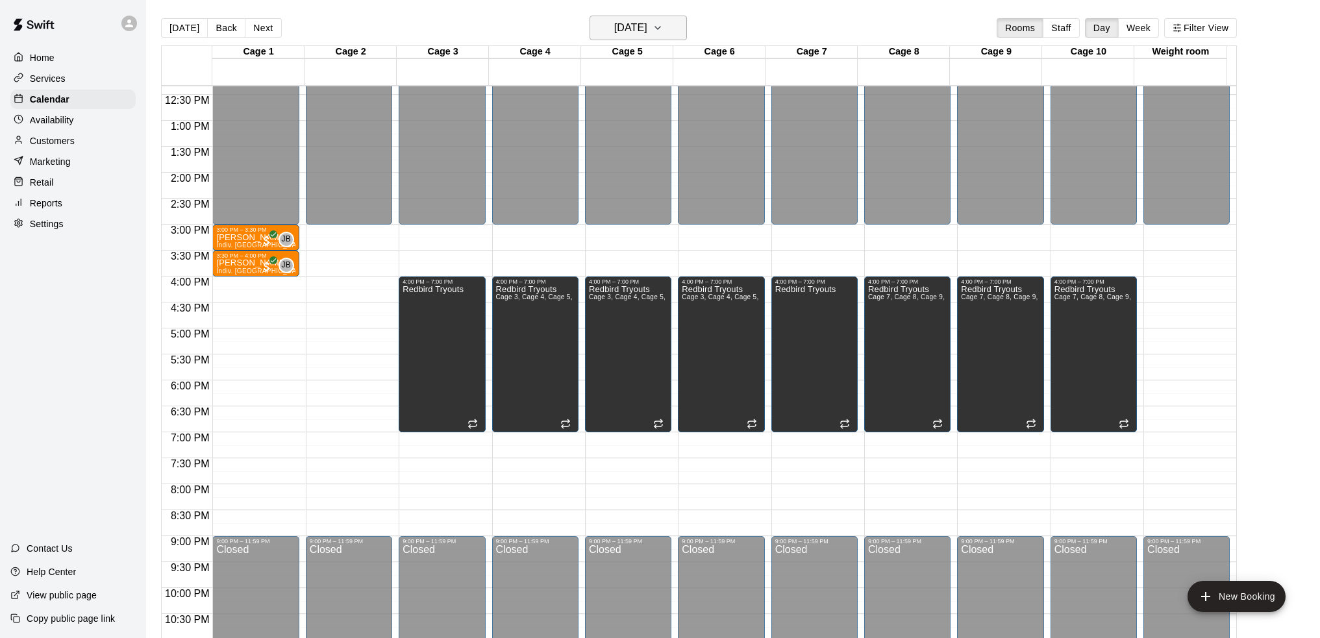
click at [621, 31] on h6 "[DATE]" at bounding box center [630, 28] width 33 height 18
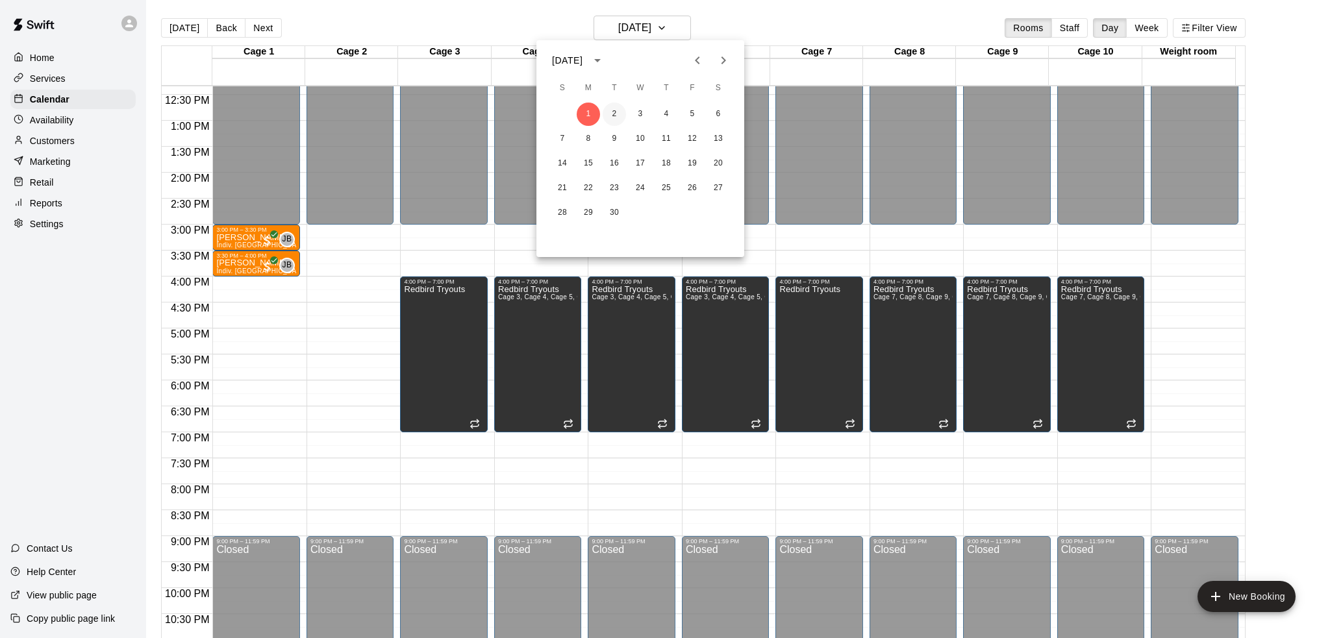
click at [615, 114] on button "2" at bounding box center [613, 114] width 23 height 23
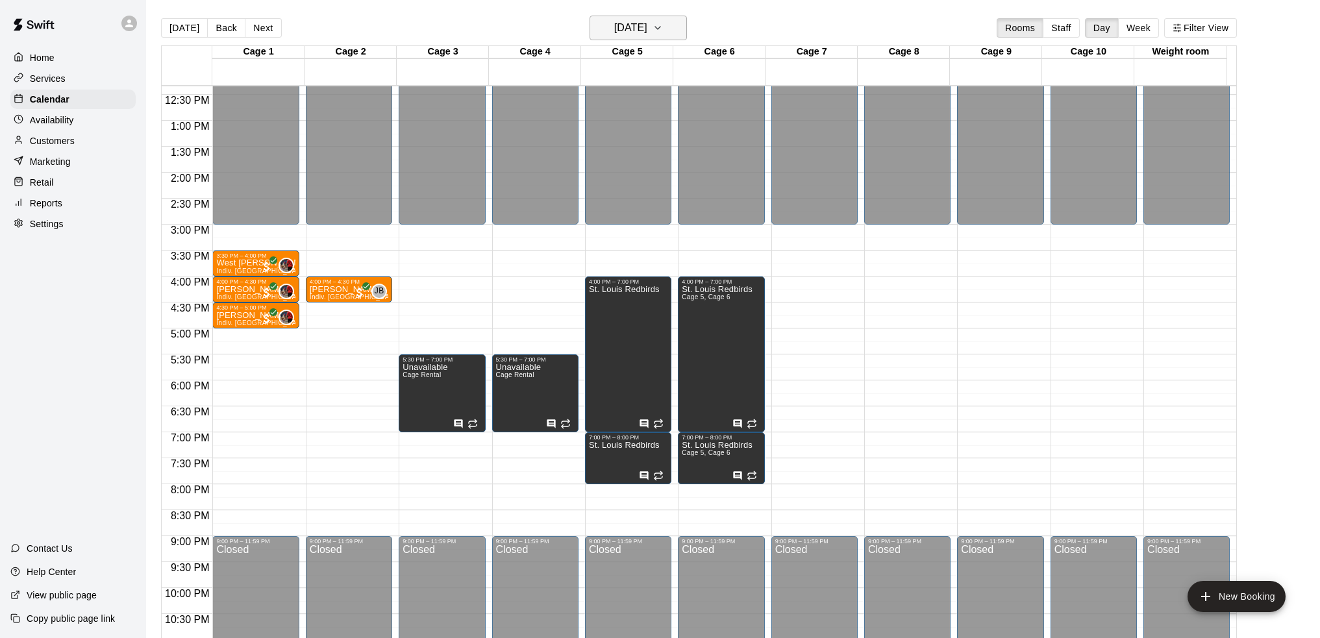
click at [615, 28] on h6 "[DATE]" at bounding box center [630, 28] width 33 height 18
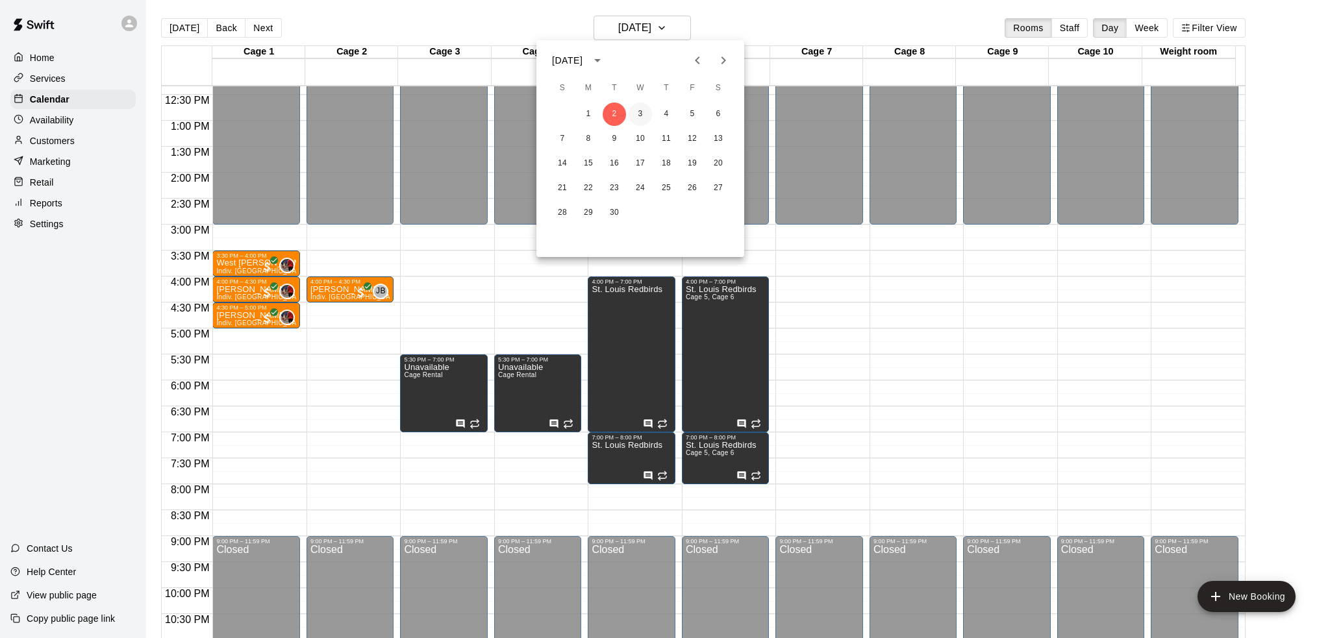
click at [637, 119] on button "3" at bounding box center [639, 114] width 23 height 23
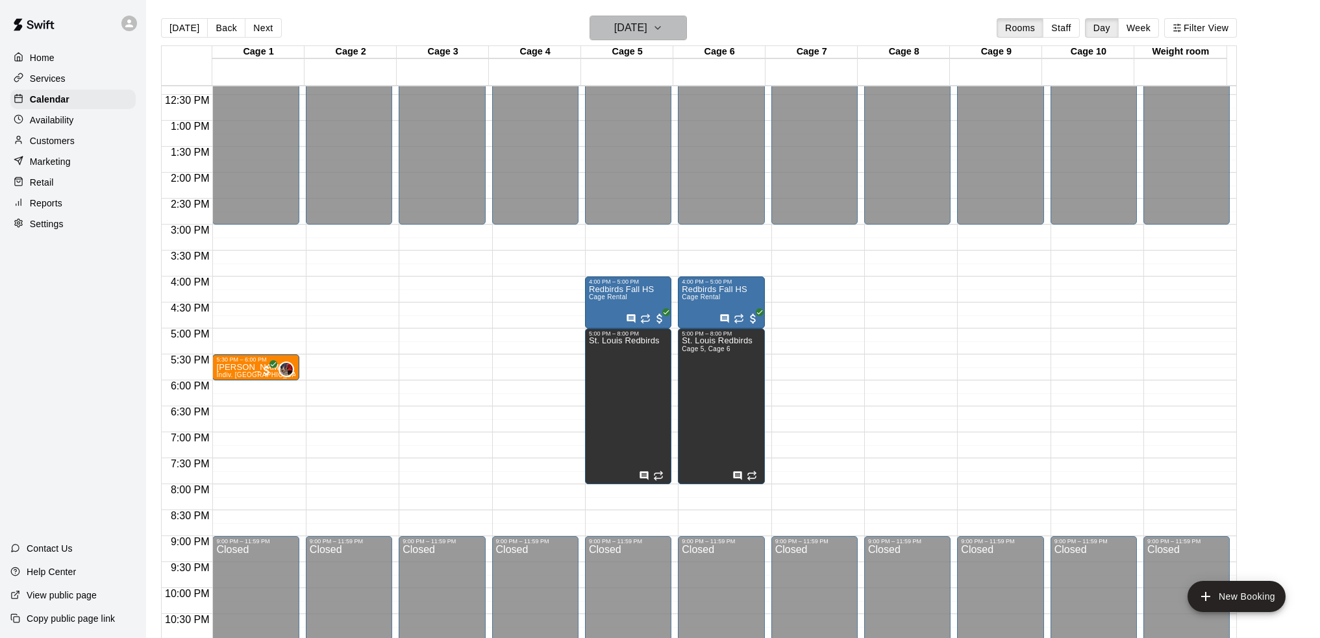
click at [632, 32] on h6 "[DATE]" at bounding box center [630, 28] width 33 height 18
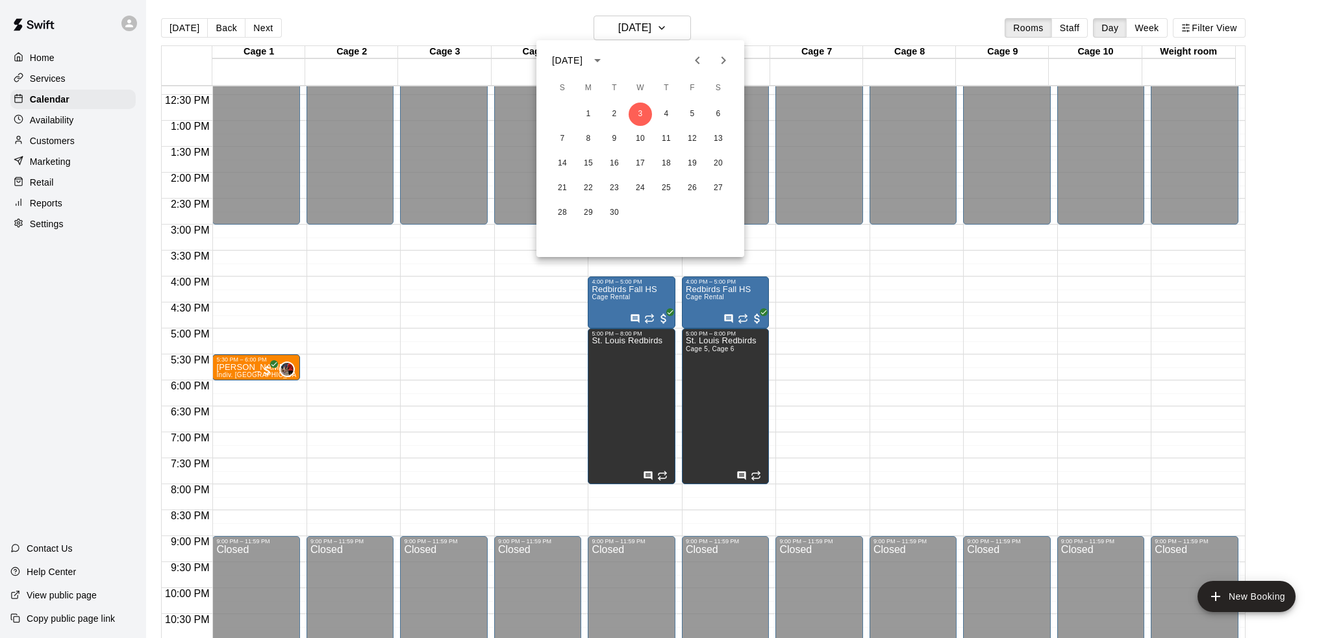
click at [701, 61] on icon "Previous month" at bounding box center [697, 61] width 16 height 16
click at [717, 60] on icon "Next month" at bounding box center [723, 61] width 16 height 16
click at [670, 187] on button "21" at bounding box center [665, 188] width 23 height 23
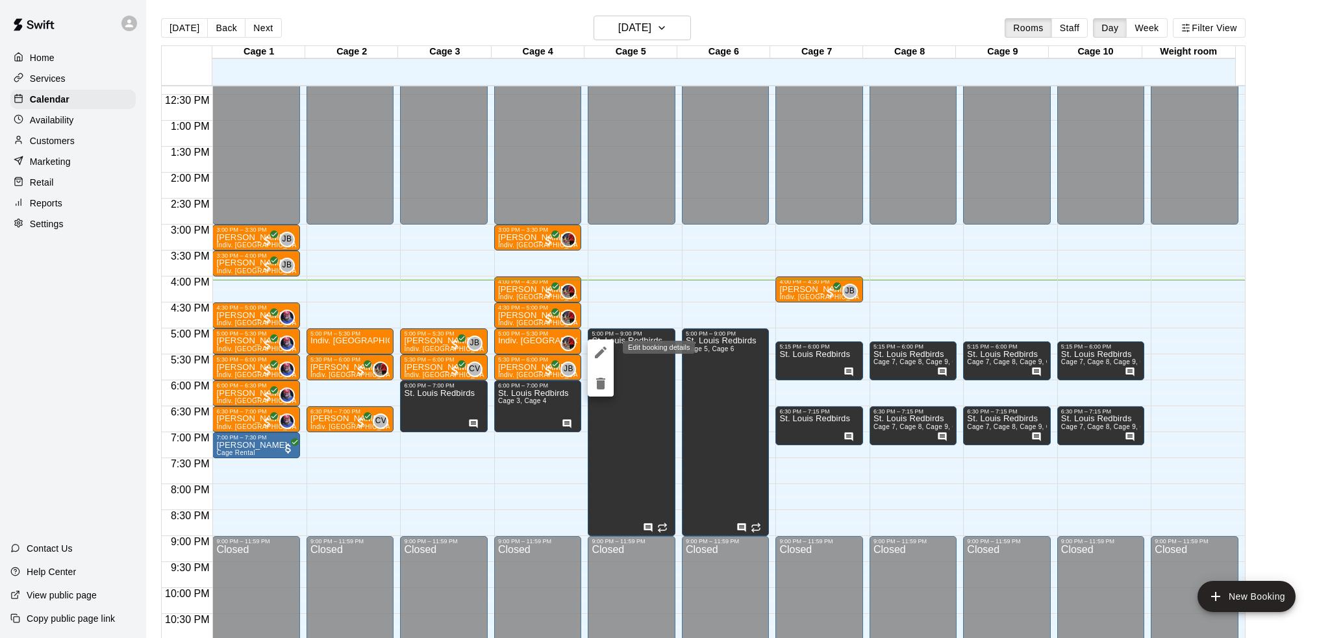
click at [608, 347] on button "edit" at bounding box center [601, 353] width 26 height 26
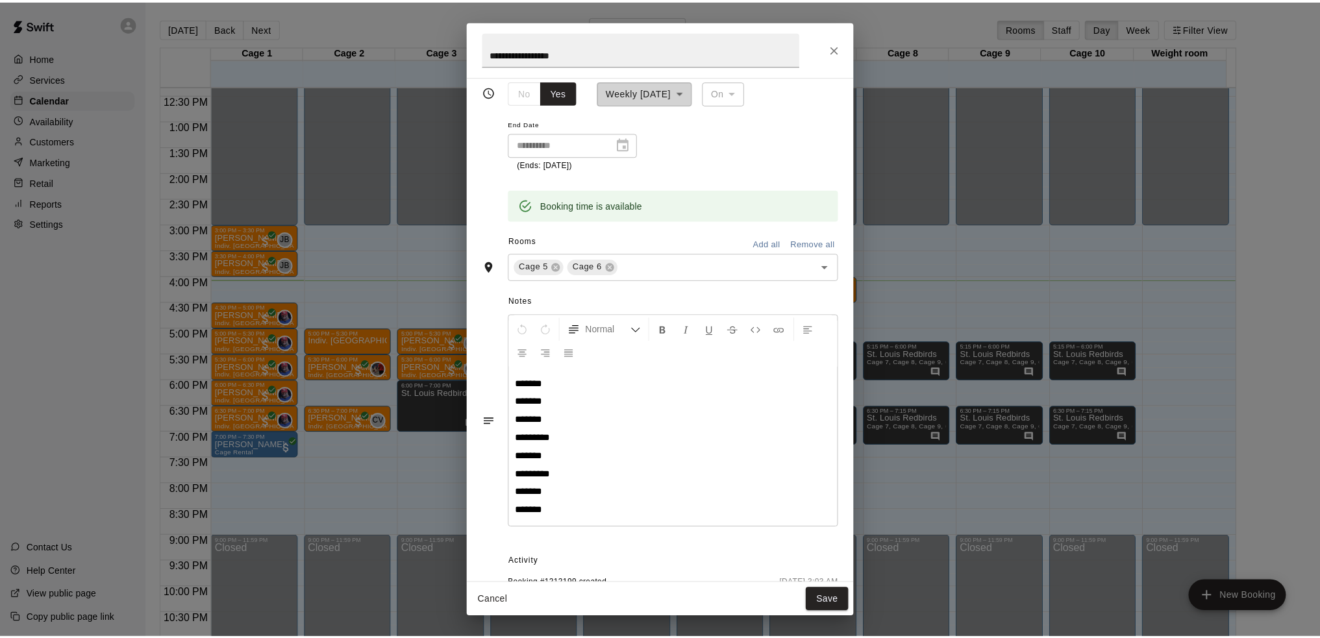
scroll to position [213, 0]
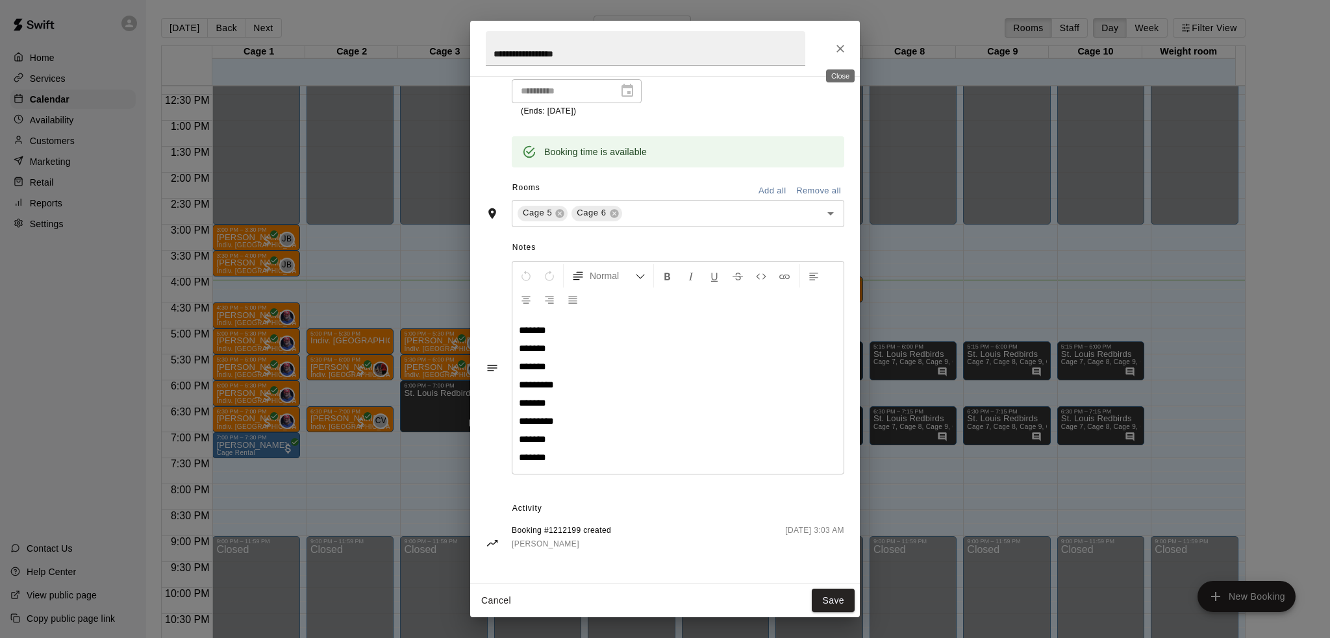
click at [837, 47] on icon "Close" at bounding box center [840, 48] width 13 height 13
